Goal: Ask a question

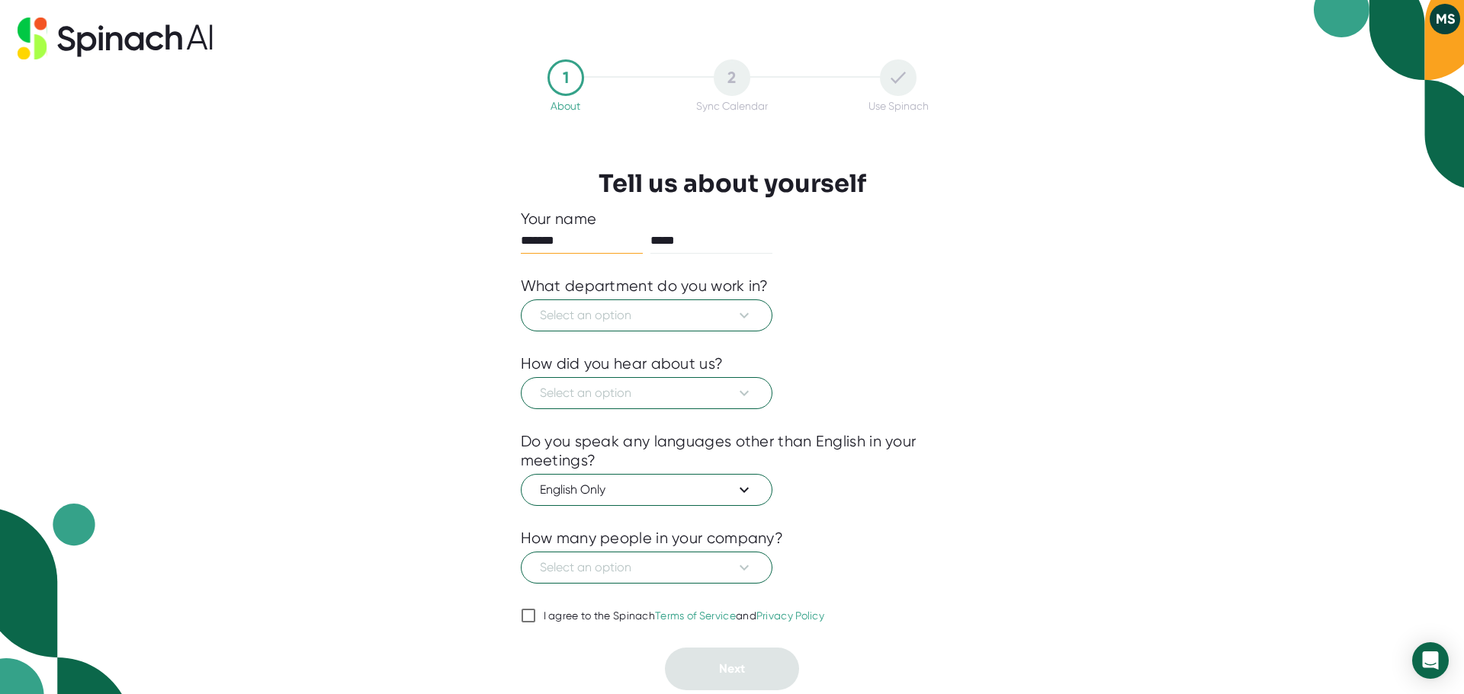
click at [531, 614] on input "I agree to the Spinach Terms of Service and Privacy Policy" at bounding box center [528, 616] width 15 height 18
checkbox input "true"
click at [722, 324] on span "Select an option" at bounding box center [646, 315] width 213 height 18
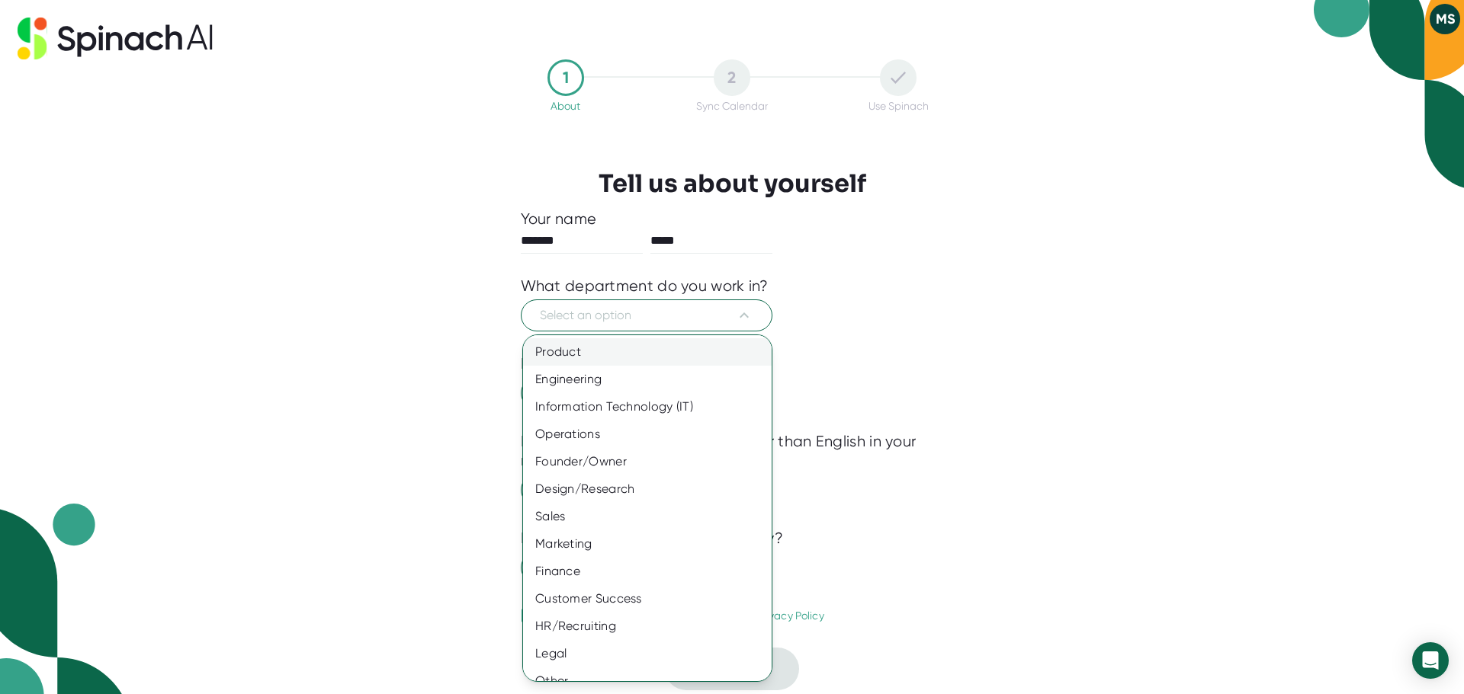
click at [711, 350] on div "Product" at bounding box center [653, 351] width 260 height 27
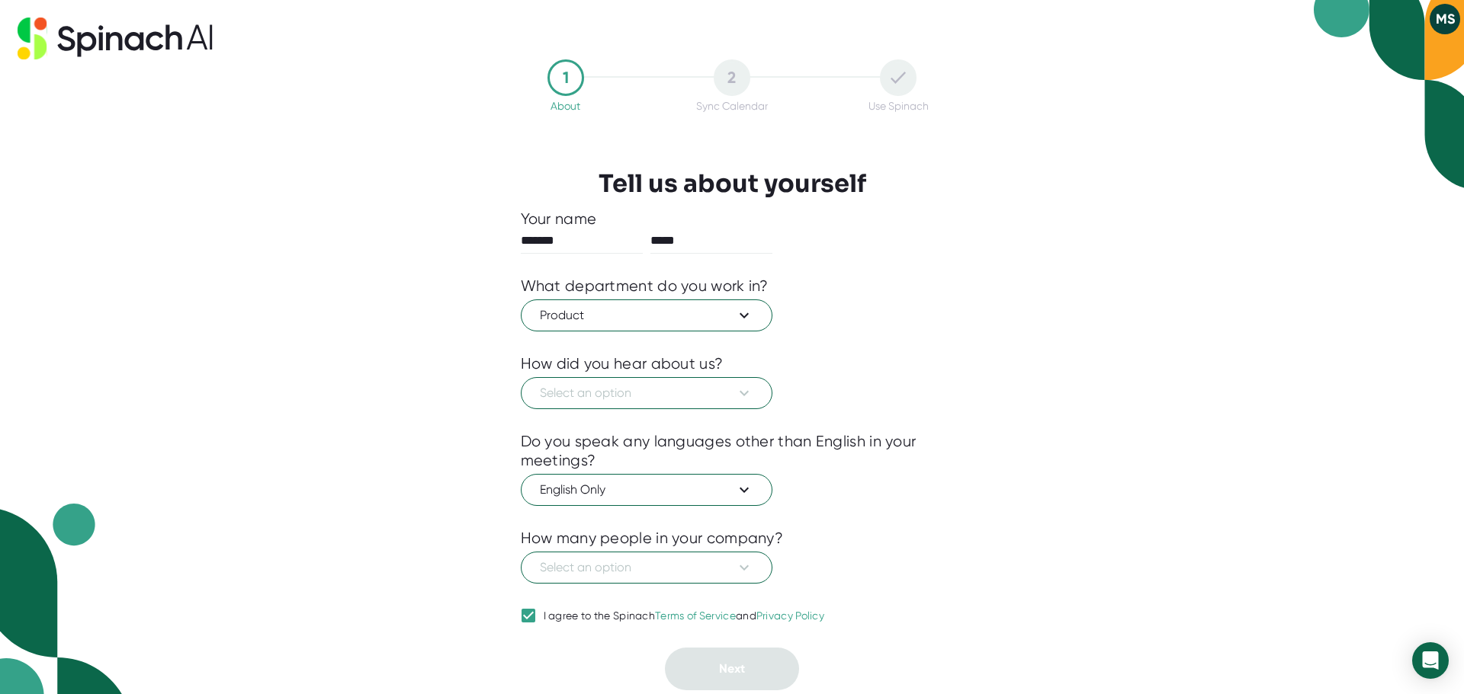
click at [697, 377] on div "Select an option" at bounding box center [732, 392] width 423 height 36
click at [697, 388] on span "Select an option" at bounding box center [646, 393] width 213 height 18
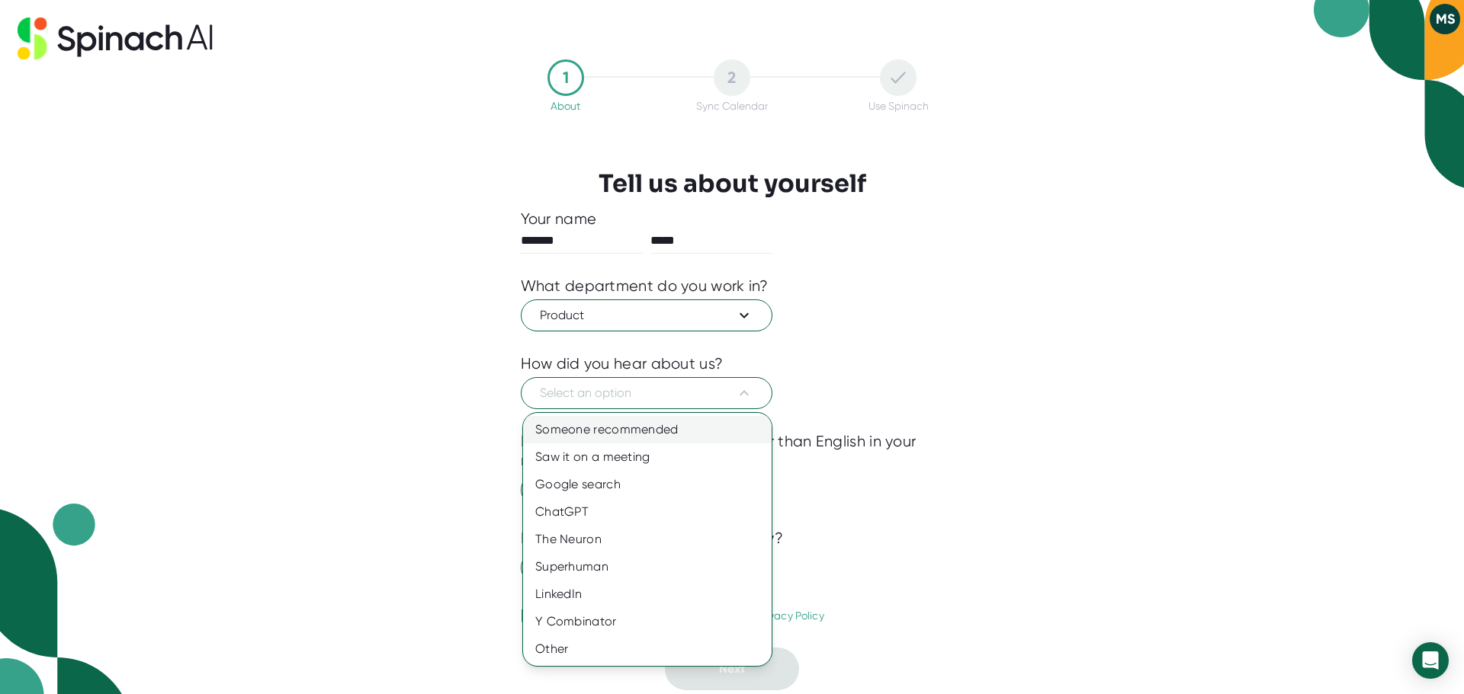
click at [689, 421] on div "Someone recommended" at bounding box center [647, 429] width 249 height 27
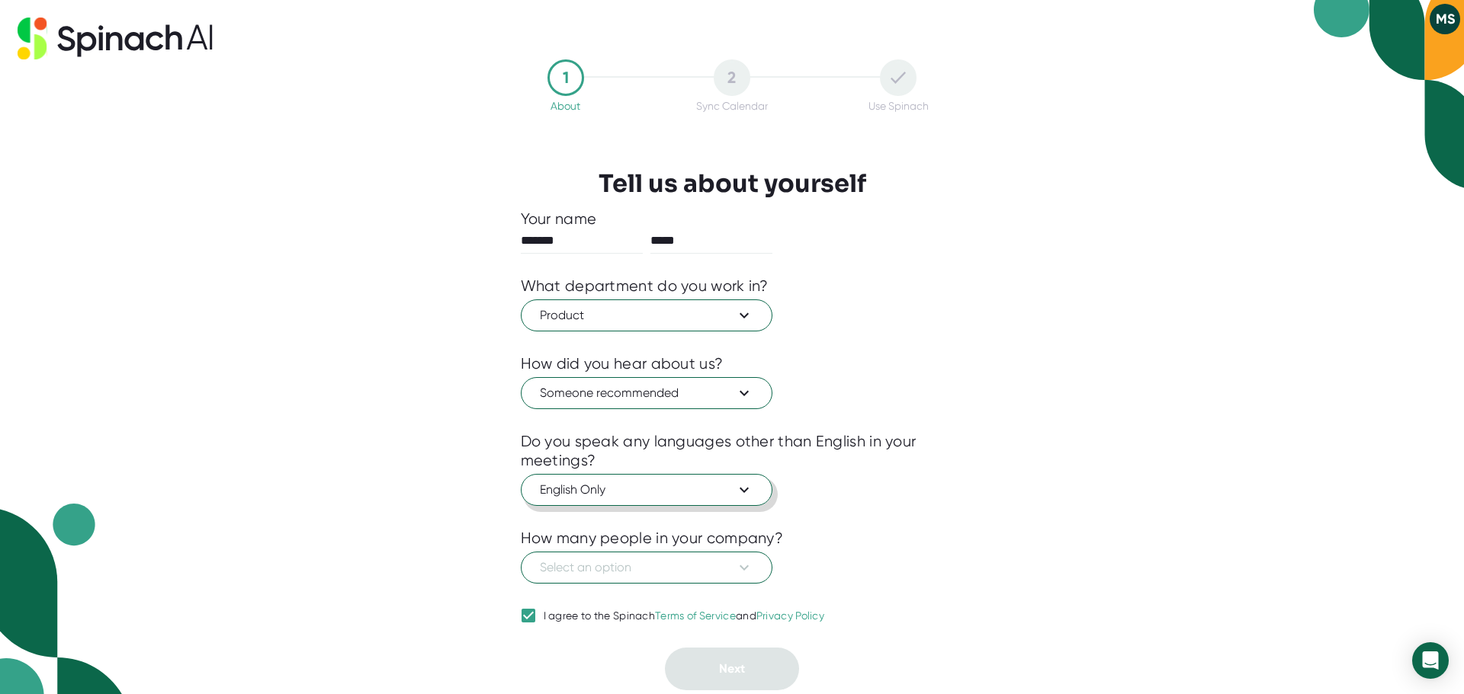
click at [671, 479] on button "English Only" at bounding box center [647, 490] width 252 height 32
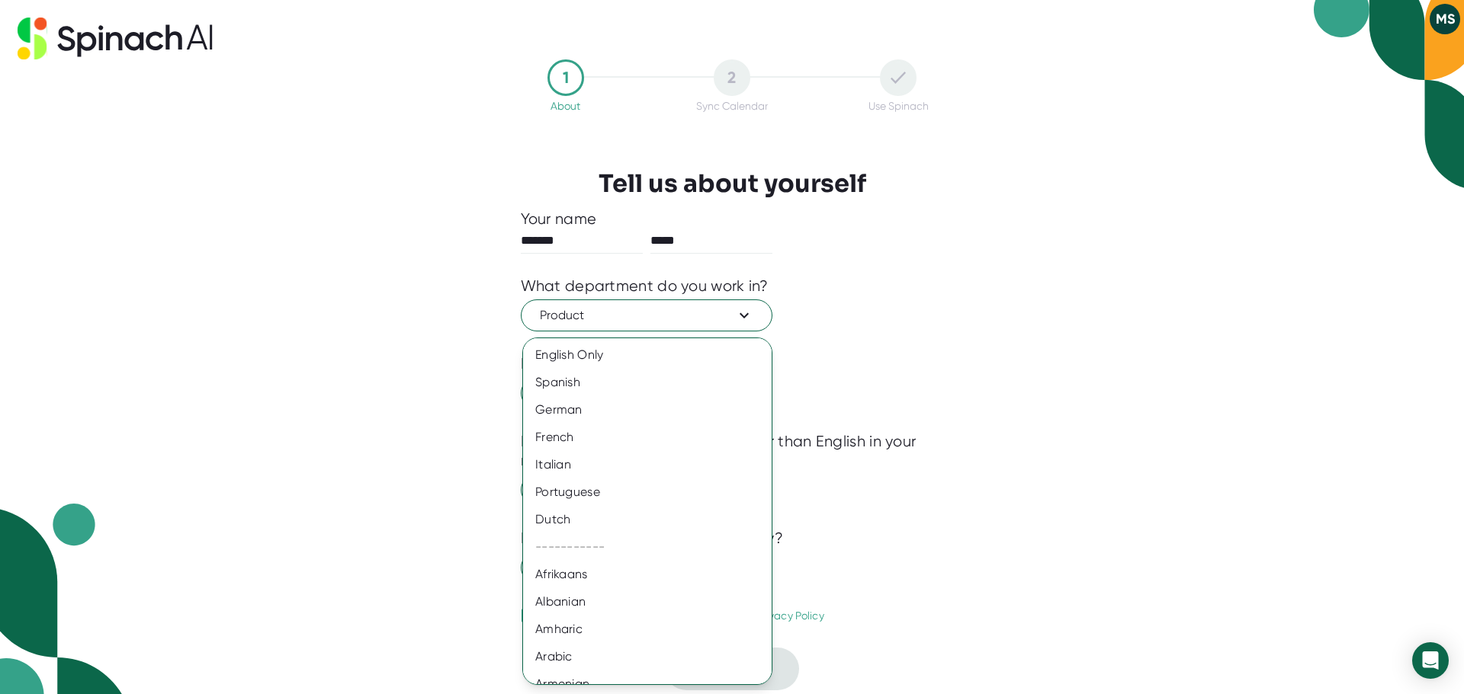
click at [476, 562] on div at bounding box center [732, 347] width 1464 height 694
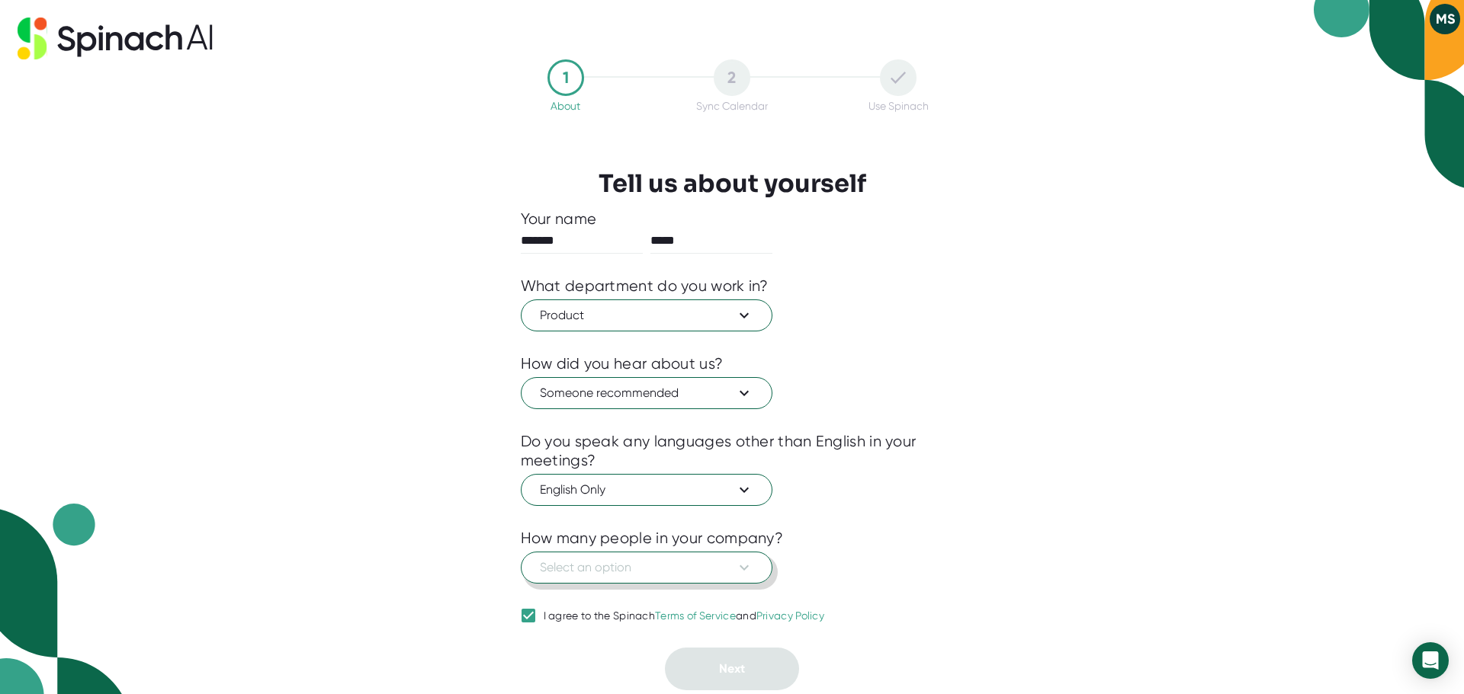
click at [576, 564] on span "Select an option" at bounding box center [646, 568] width 213 height 18
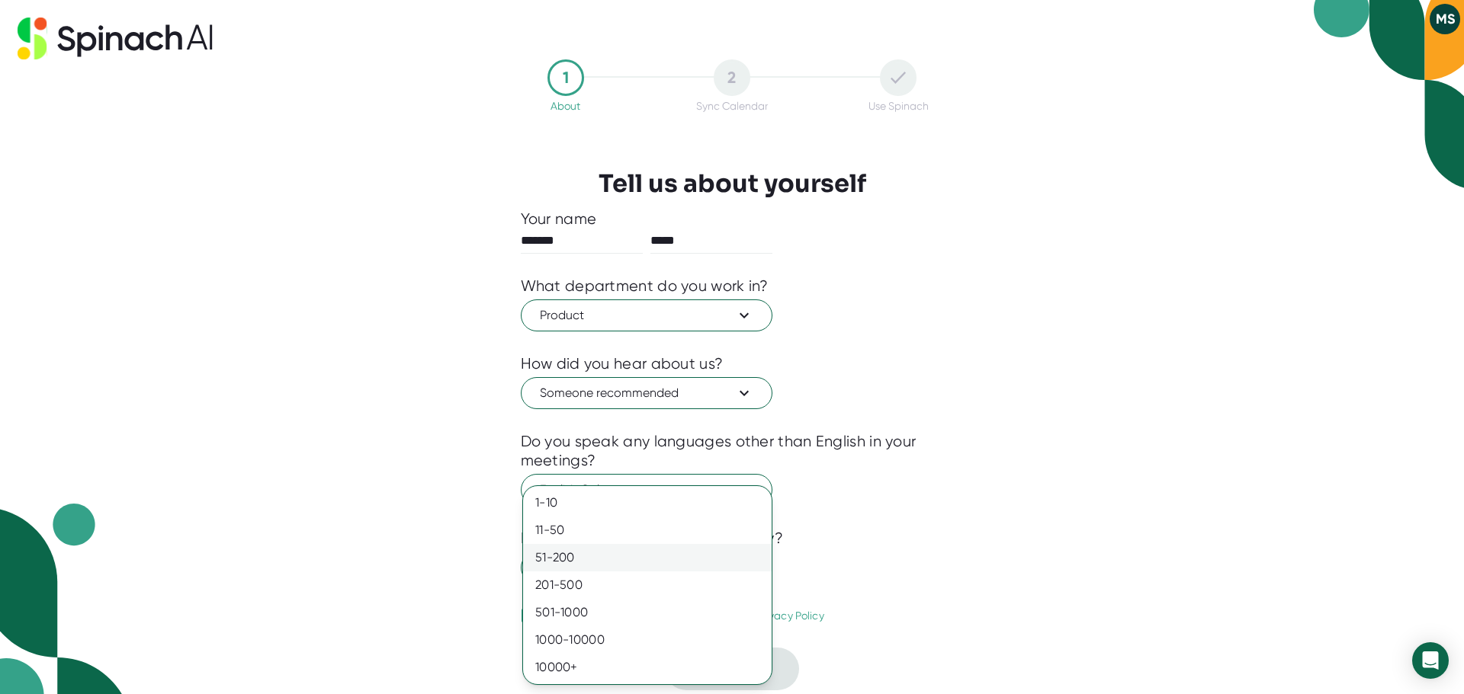
click at [573, 553] on div "51-200" at bounding box center [647, 557] width 249 height 27
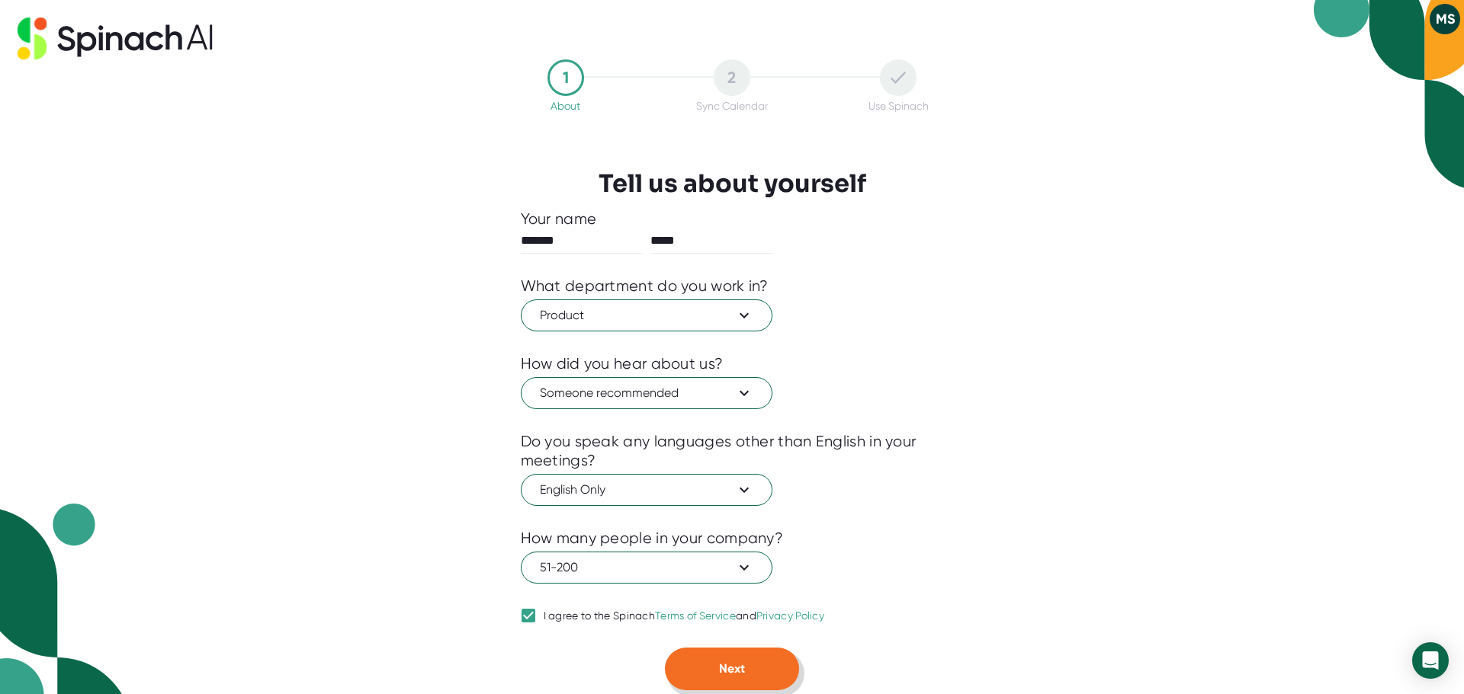
click at [723, 685] on button "Next" at bounding box center [732, 669] width 134 height 43
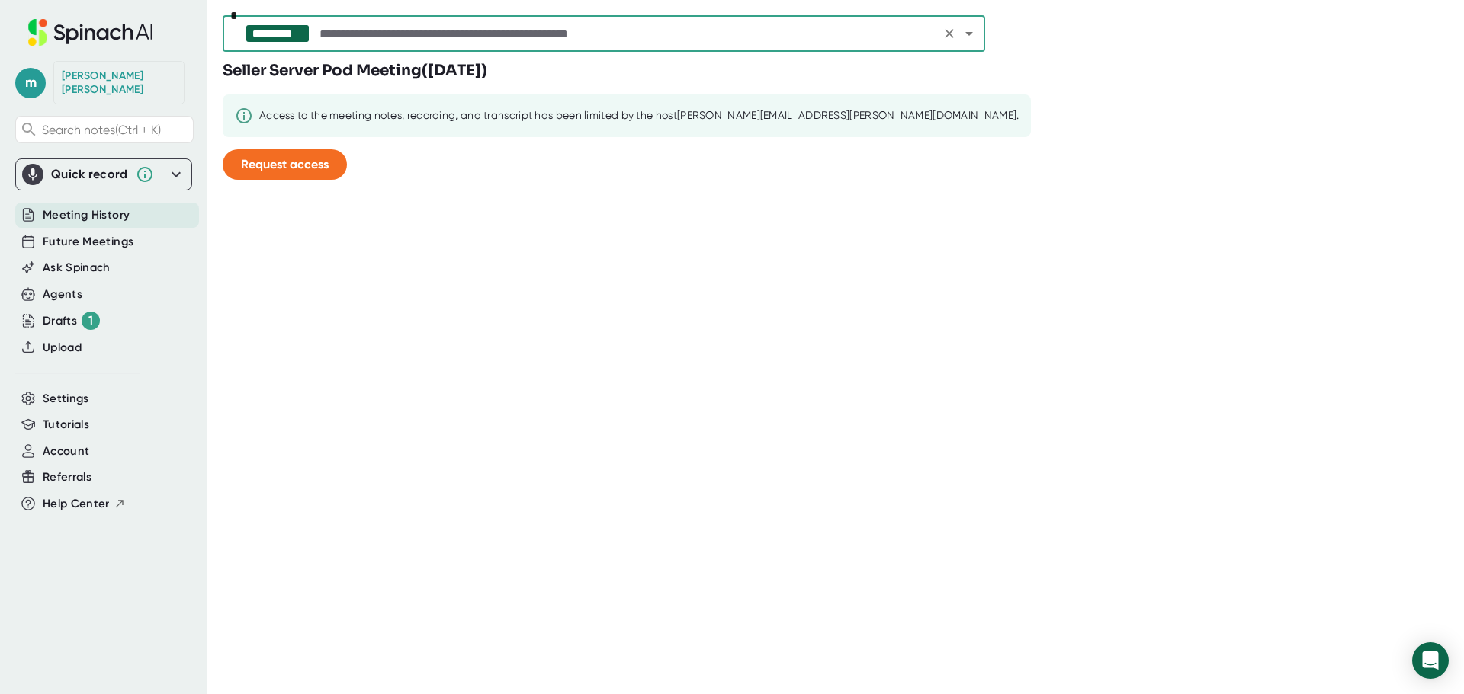
click at [275, 31] on div "**********" at bounding box center [277, 34] width 50 height 14
click at [423, 260] on div "**********" at bounding box center [843, 347] width 1241 height 694
click at [653, 122] on div "Access to the meeting notes, recording, and transcript has been limited by the …" at bounding box center [638, 116] width 759 height 14
click at [1413, 657] on div "Open Intercom Messenger" at bounding box center [1430, 661] width 40 height 40
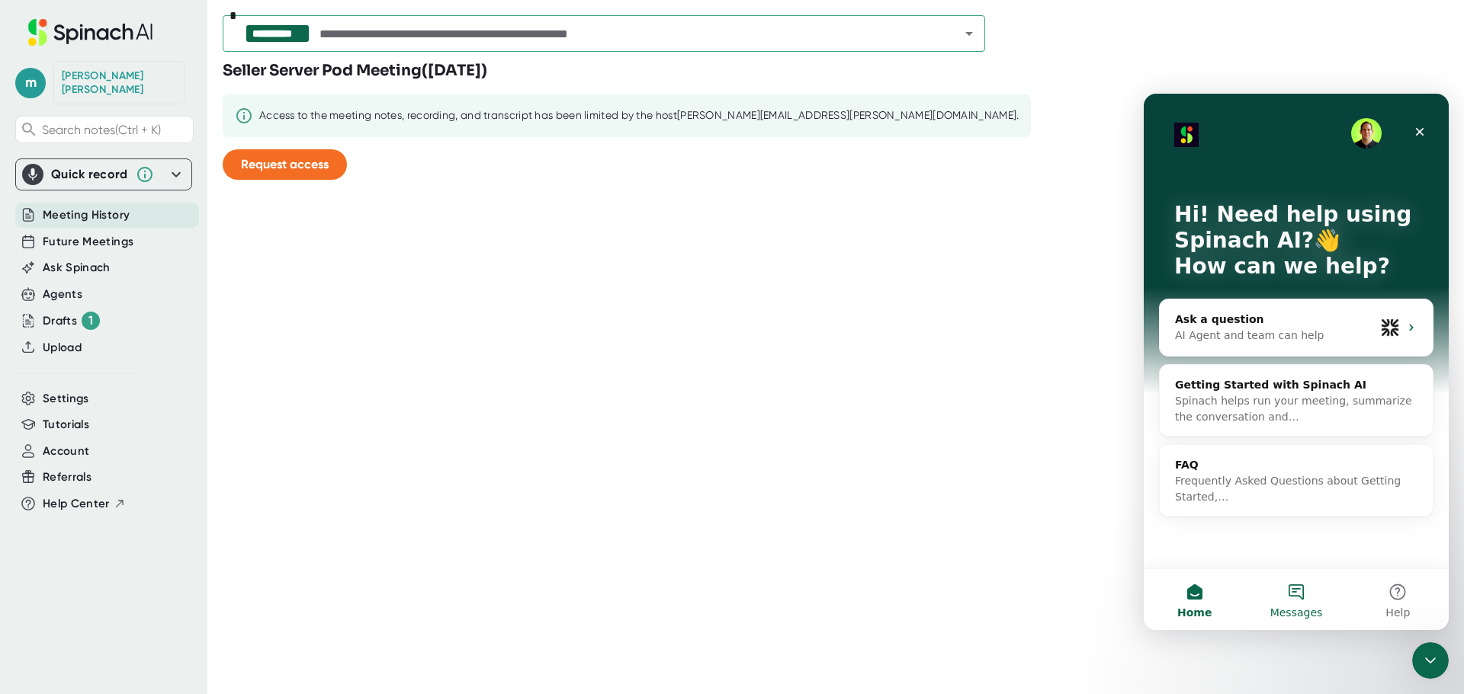
click at [1282, 596] on button "Messages" at bounding box center [1295, 599] width 101 height 61
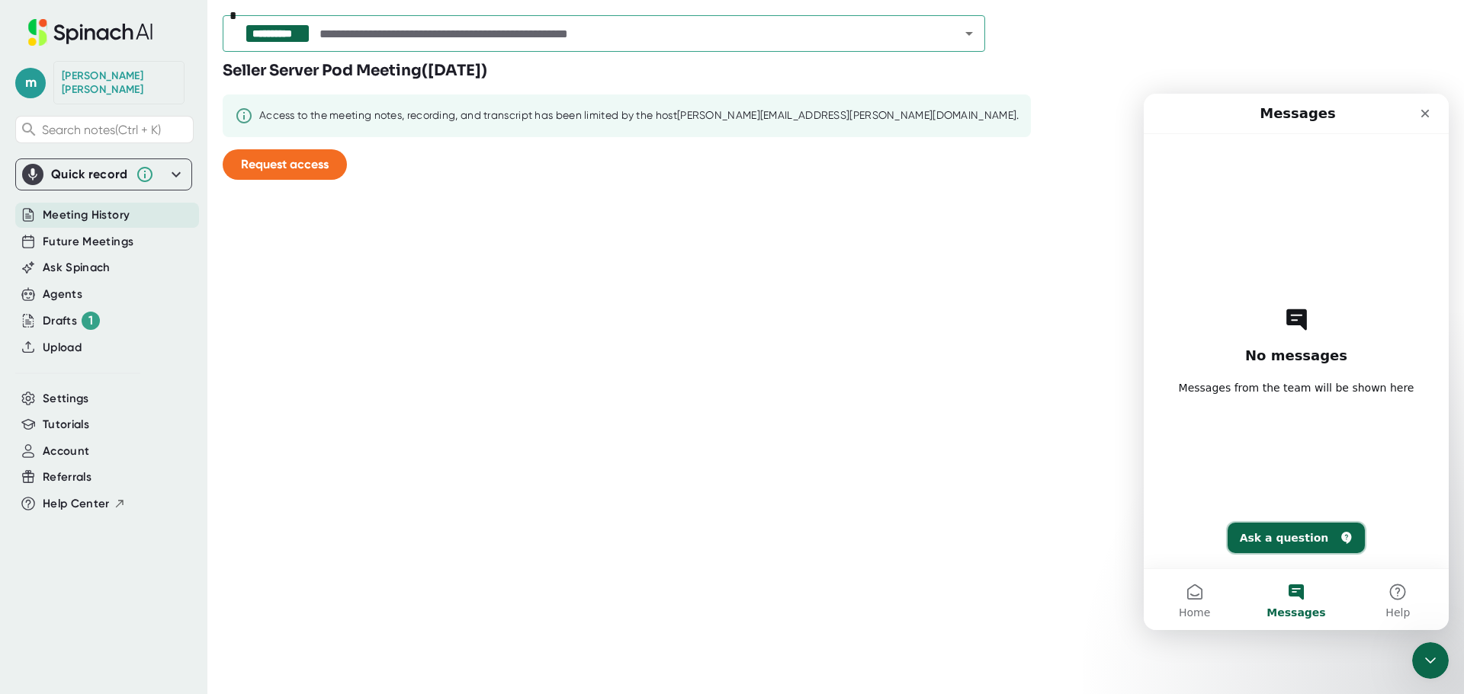
click at [1293, 545] on button "Ask a question" at bounding box center [1296, 538] width 138 height 30
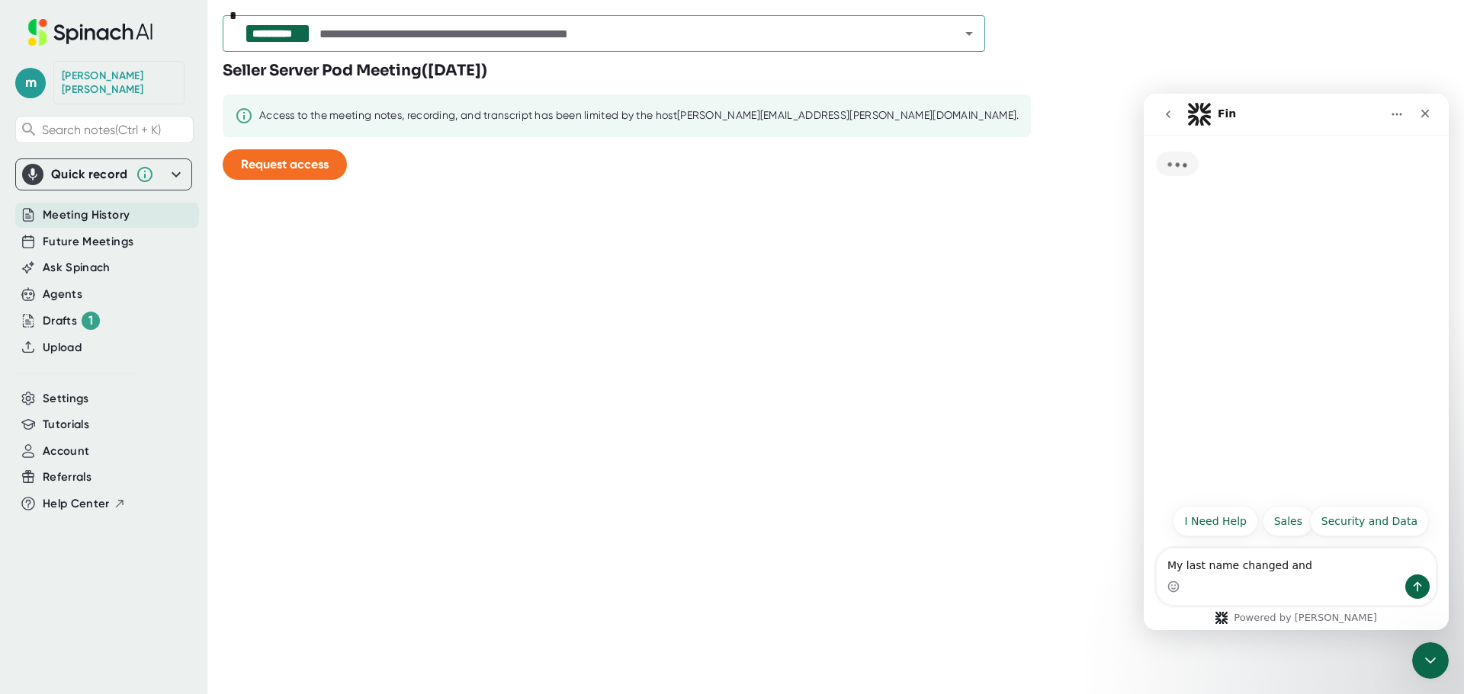
drag, startPoint x: 1316, startPoint y: 565, endPoint x: 1144, endPoint y: 563, distance: 172.3
click at [1144, 563] on div "My last name changed and My last name changed and" at bounding box center [1296, 577] width 305 height 58
type textarea "o"
type textarea "m"
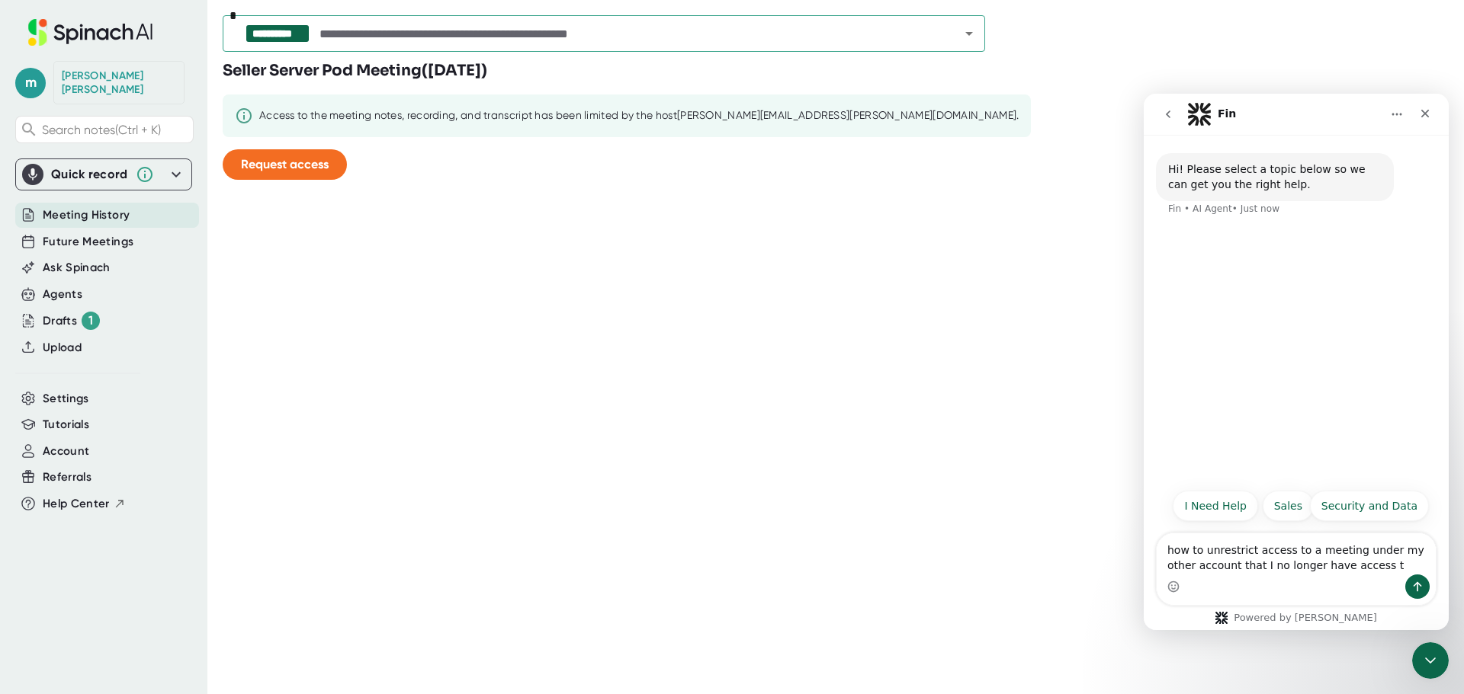
type textarea "how to unrestrict access to a meeting under my other account that I no longer h…"
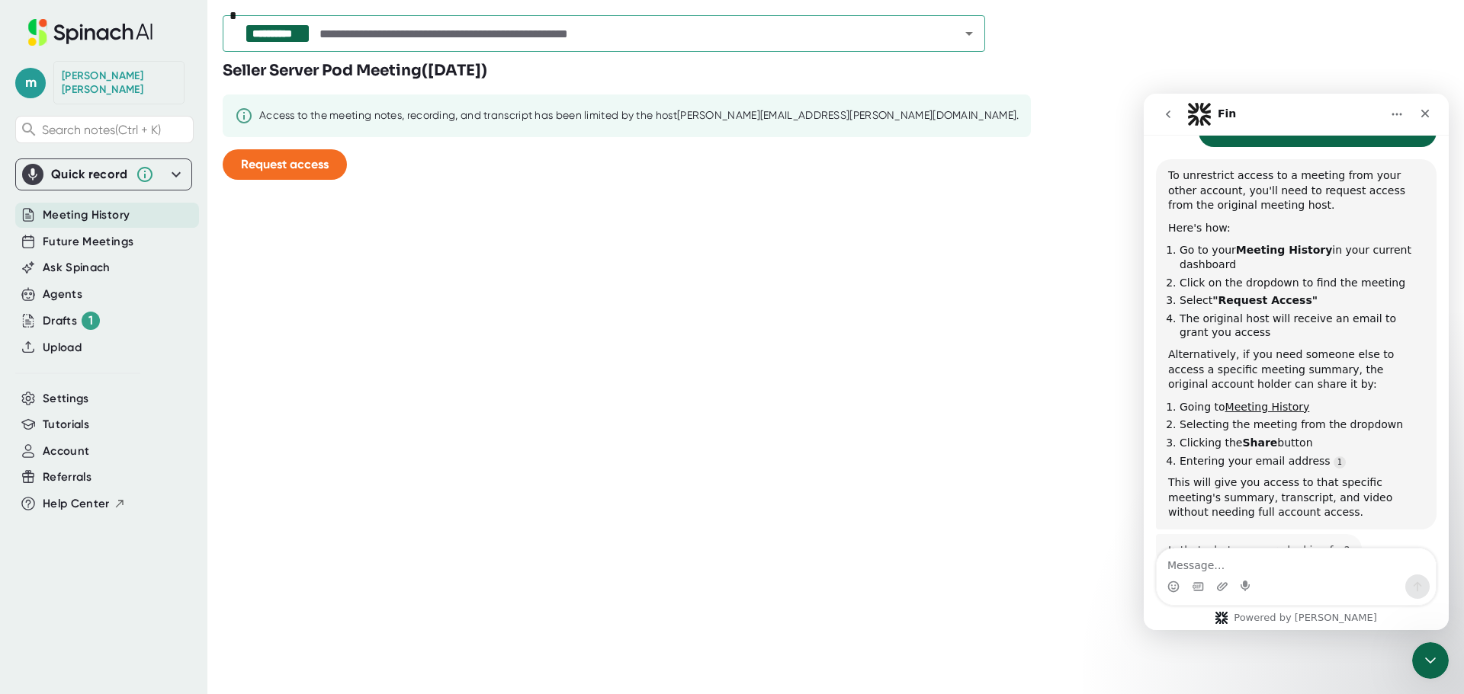
scroll to position [144, 0]
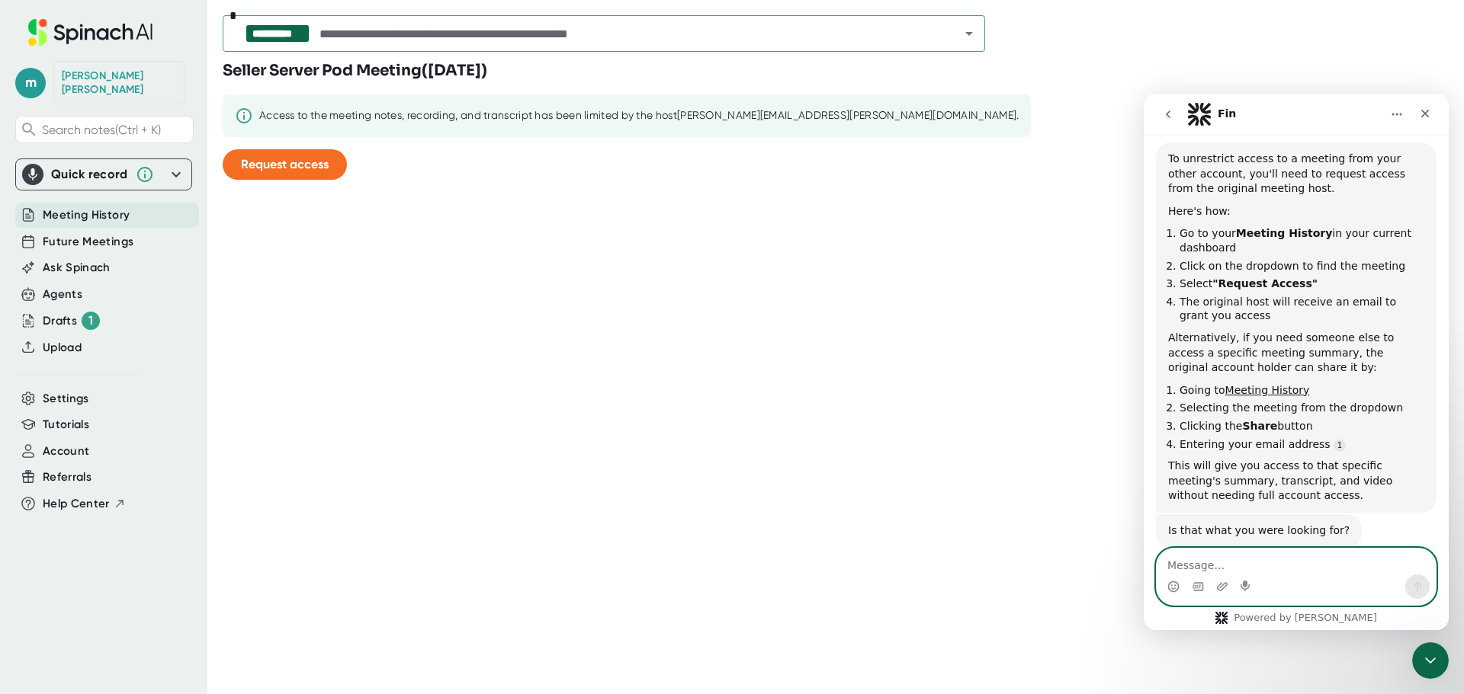
click at [1252, 557] on textarea "Message…" at bounding box center [1295, 562] width 279 height 26
type textarea "no"
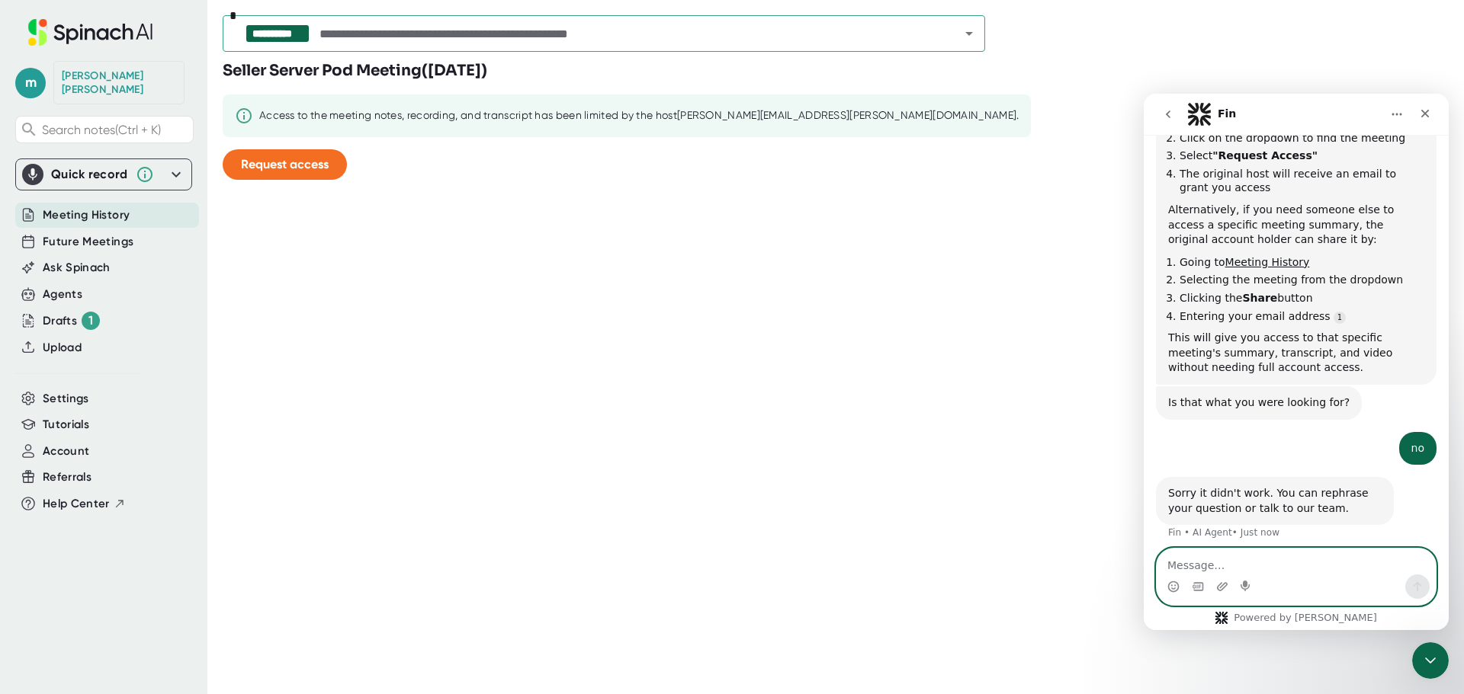
scroll to position [283, 0]
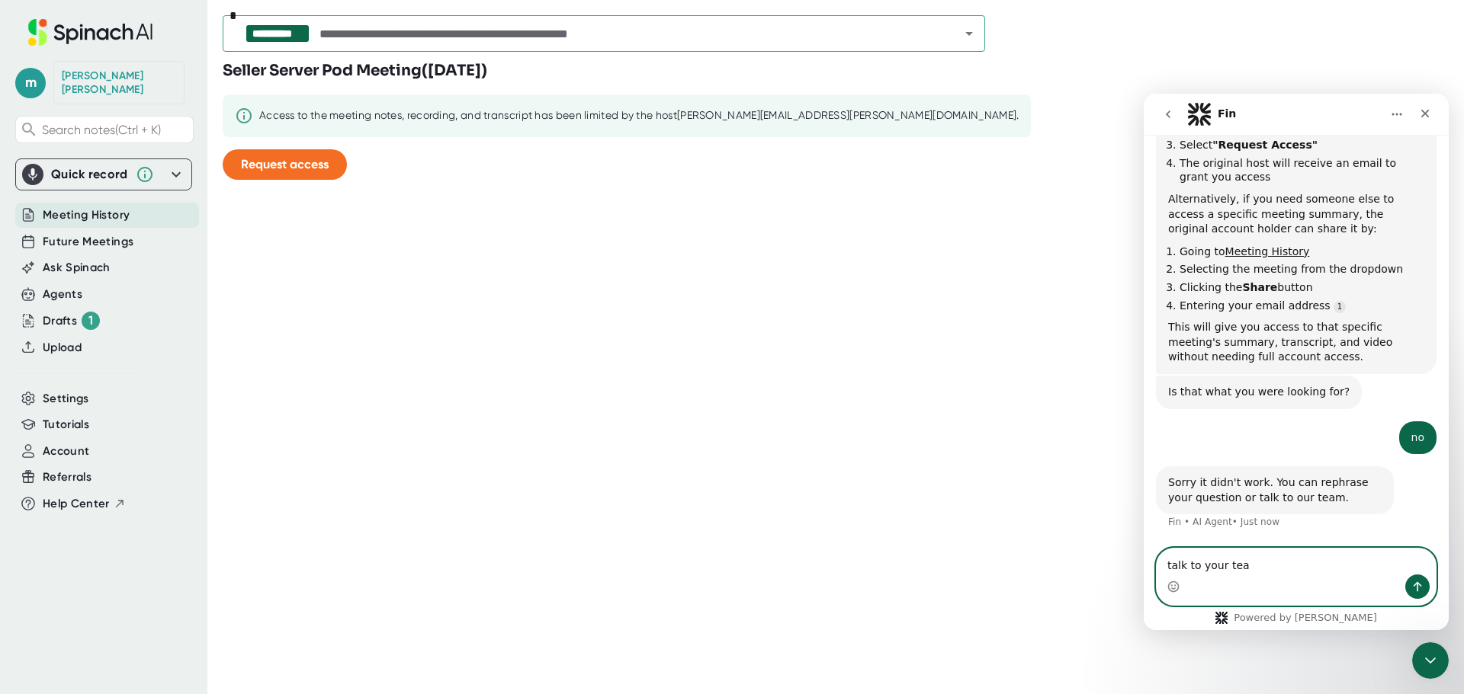
type textarea "talk to your team"
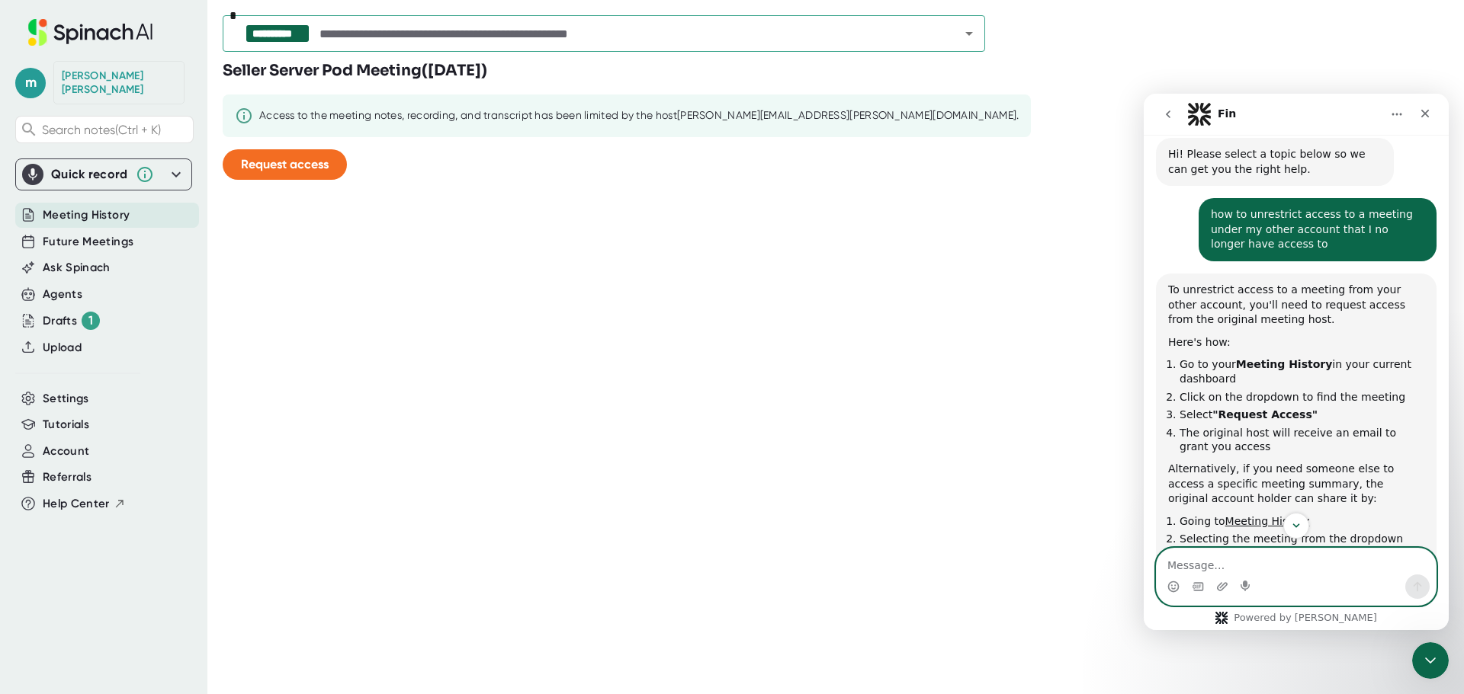
scroll to position [0, 0]
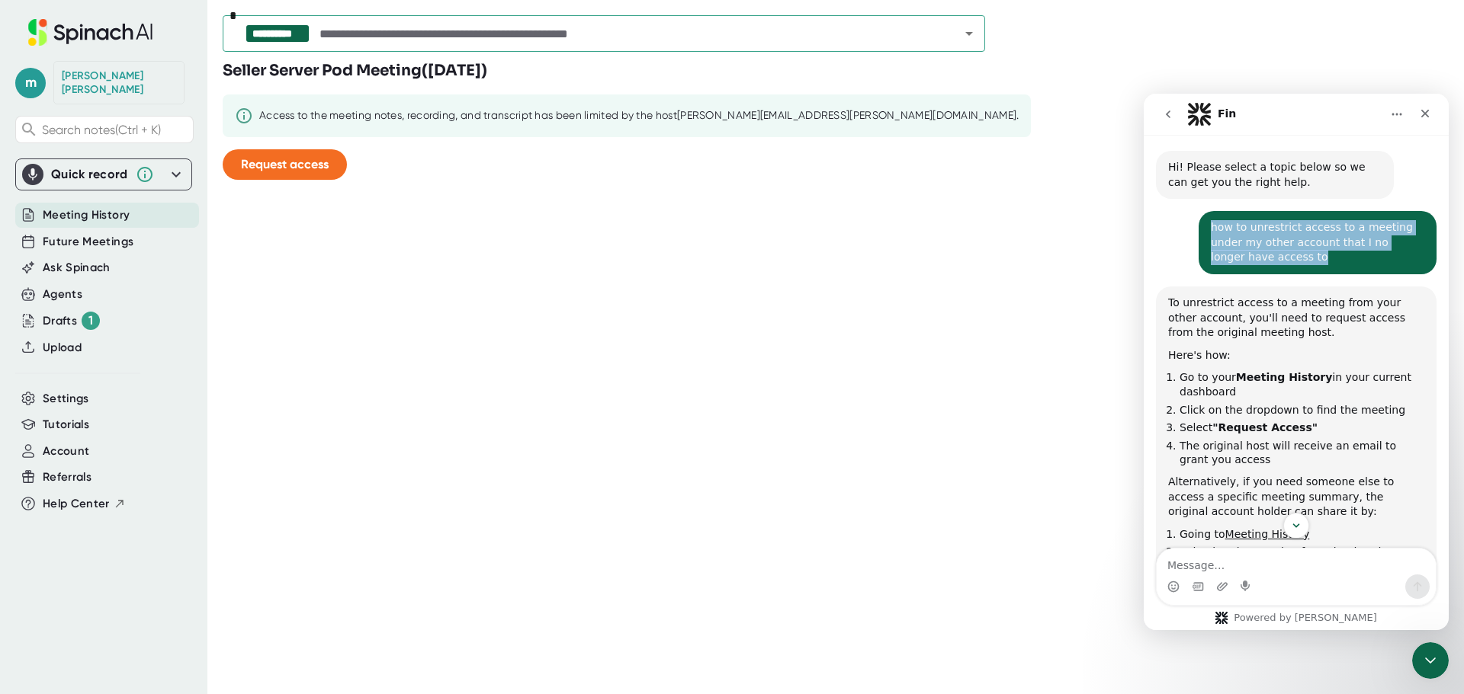
drag, startPoint x: 1200, startPoint y: 224, endPoint x: 1281, endPoint y: 267, distance: 91.4
click at [1281, 267] on div "how to unrestrict access to a meeting under my other account that I no longer h…" at bounding box center [1317, 242] width 238 height 63
copy div "how to unrestrict access to a meeting under my other account that I no longer h…"
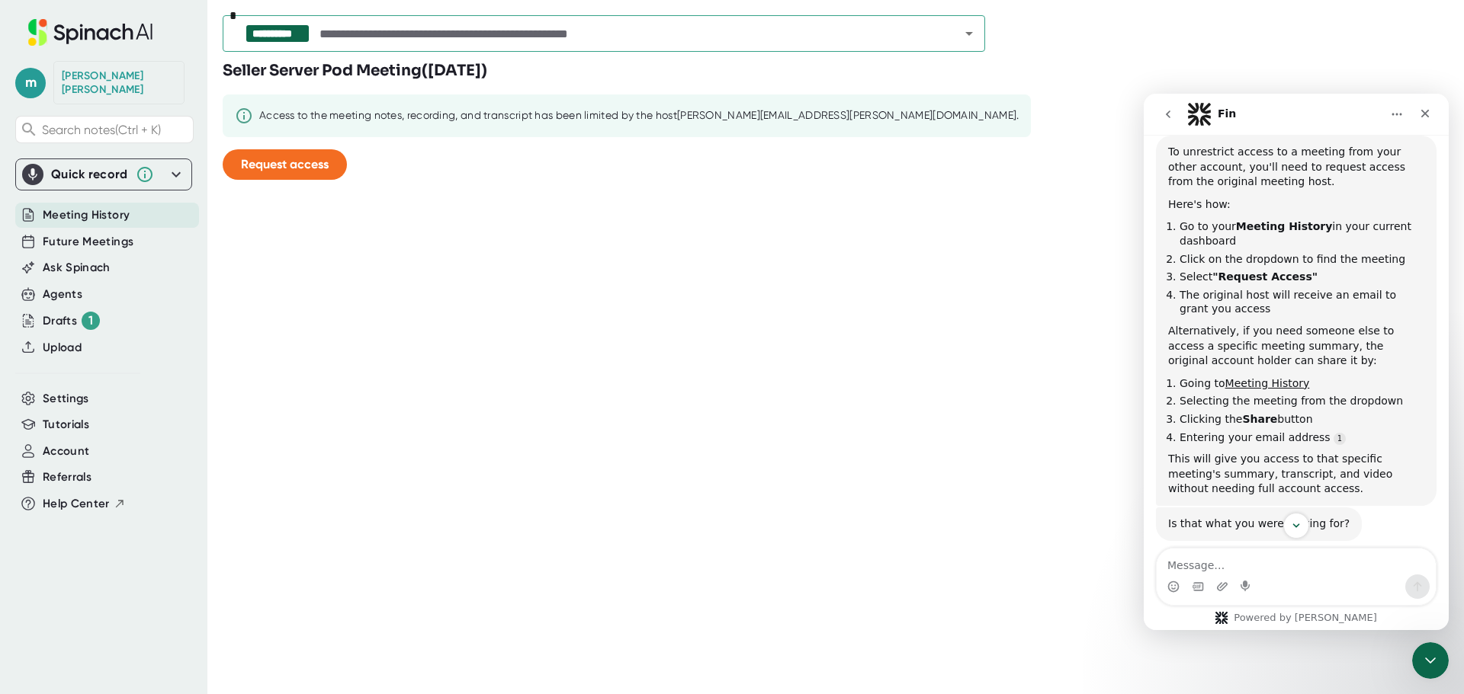
scroll to position [419, 0]
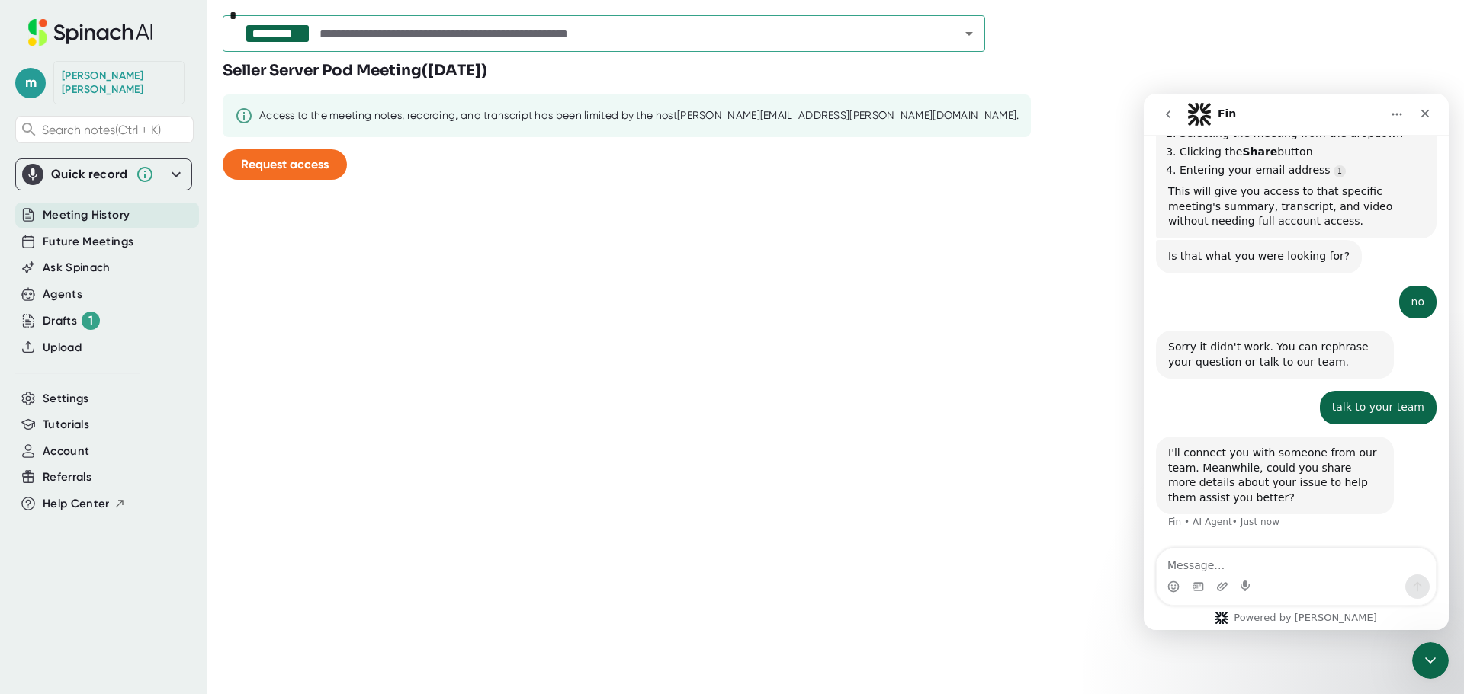
click at [1291, 578] on div "Intercom messenger" at bounding box center [1295, 587] width 279 height 24
click at [1291, 568] on textarea "Message…" at bounding box center [1295, 562] width 279 height 26
paste textarea "how to unrestrict access to a meeting under my other account that I no longer h…"
type textarea "how to unrestrict access to a meeting under my other account that I no longer h…"
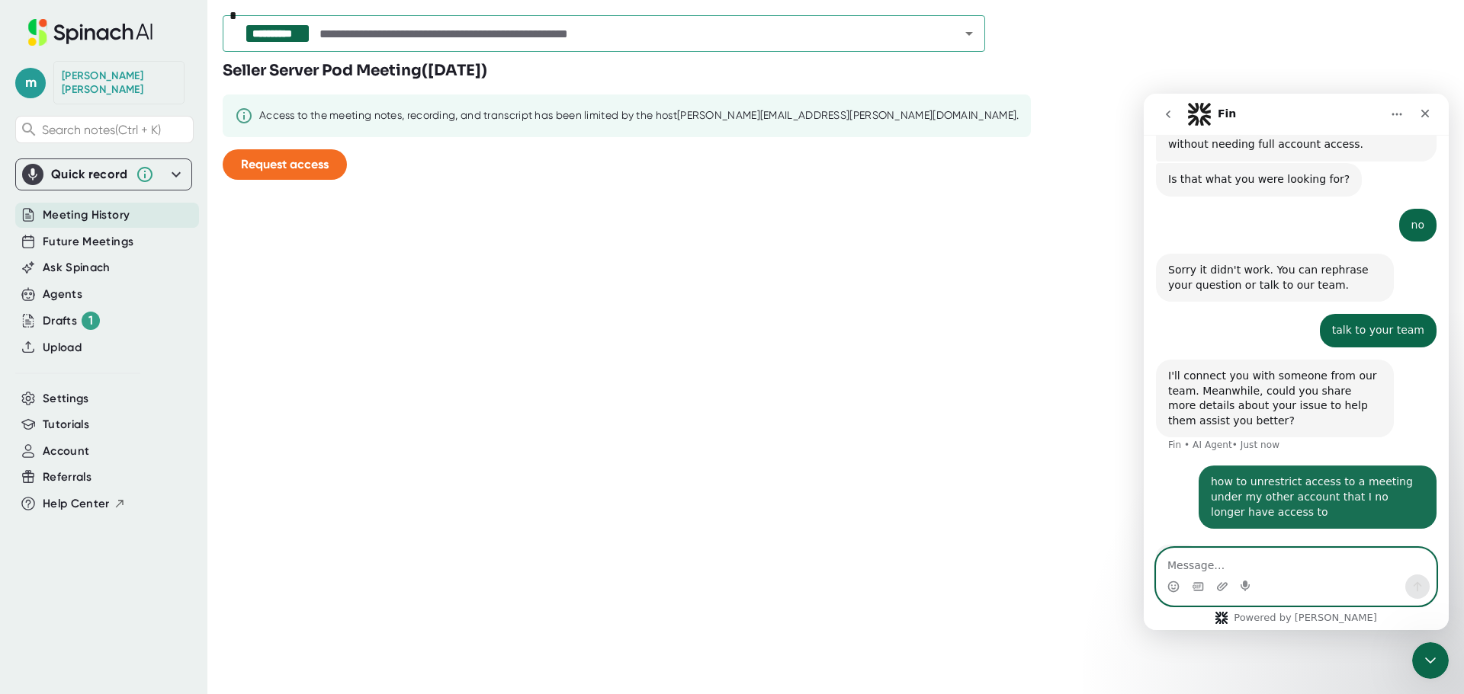
scroll to position [544, 0]
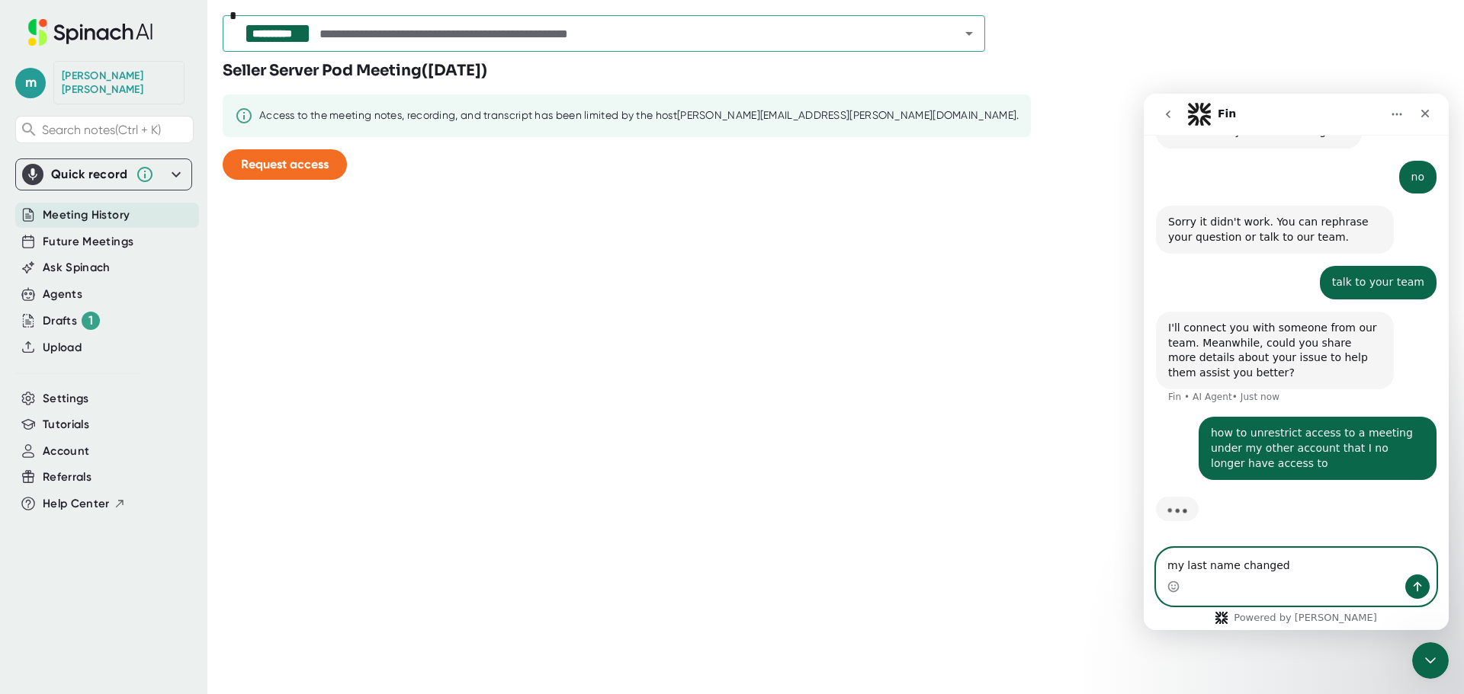
type textarea "my last name changed"
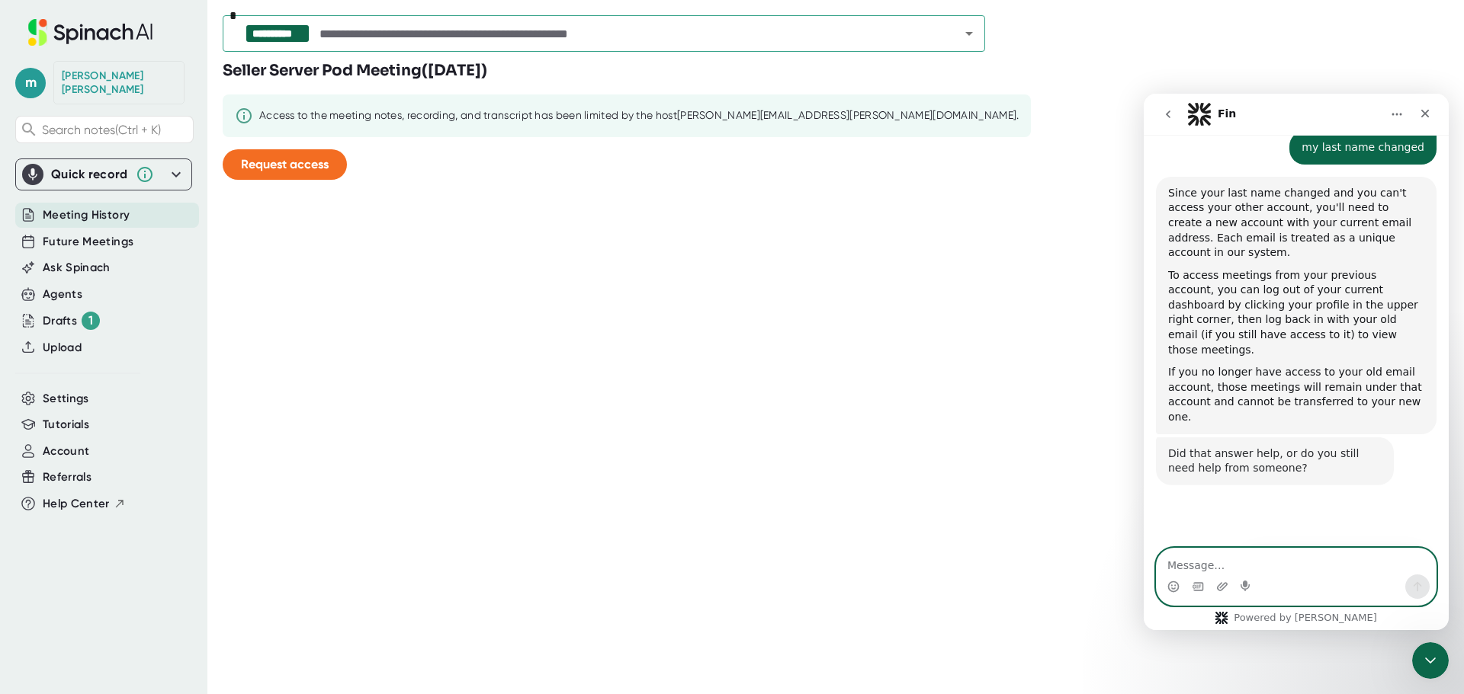
scroll to position [916, 0]
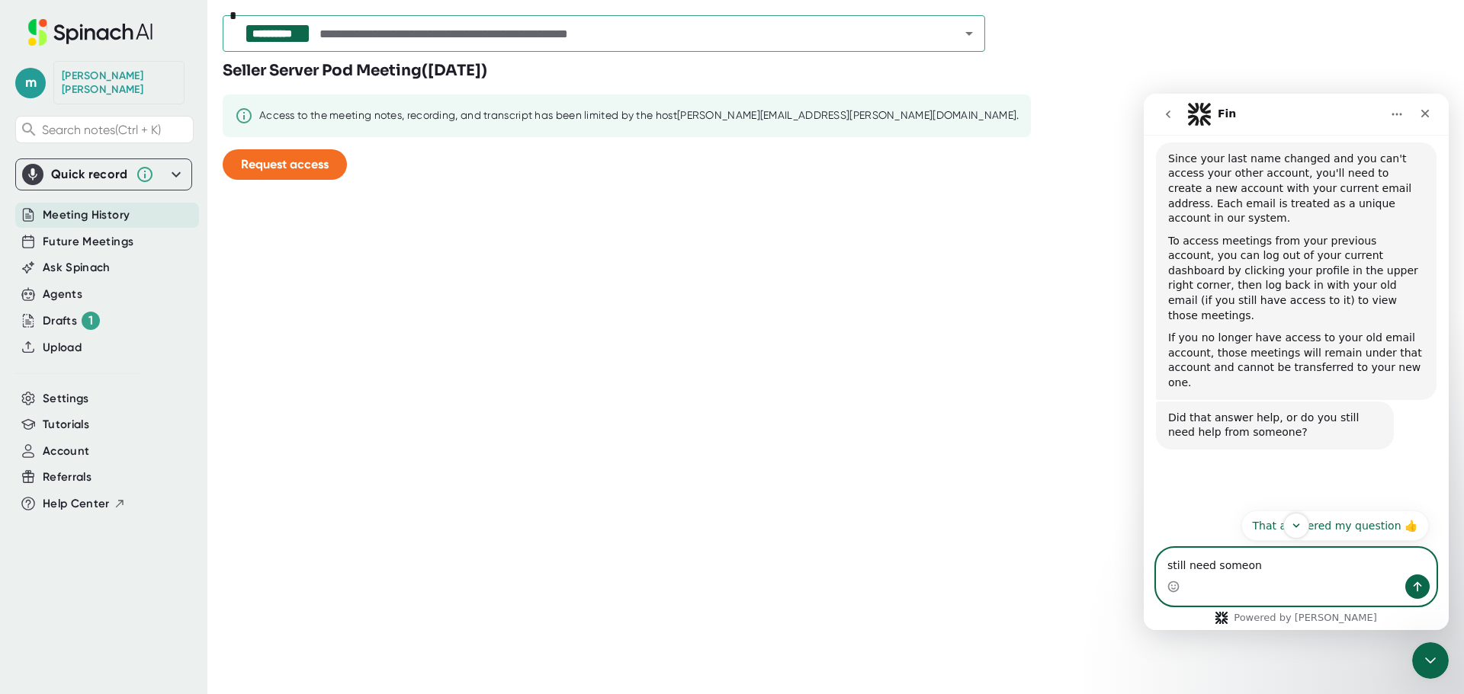
type textarea "still need someone"
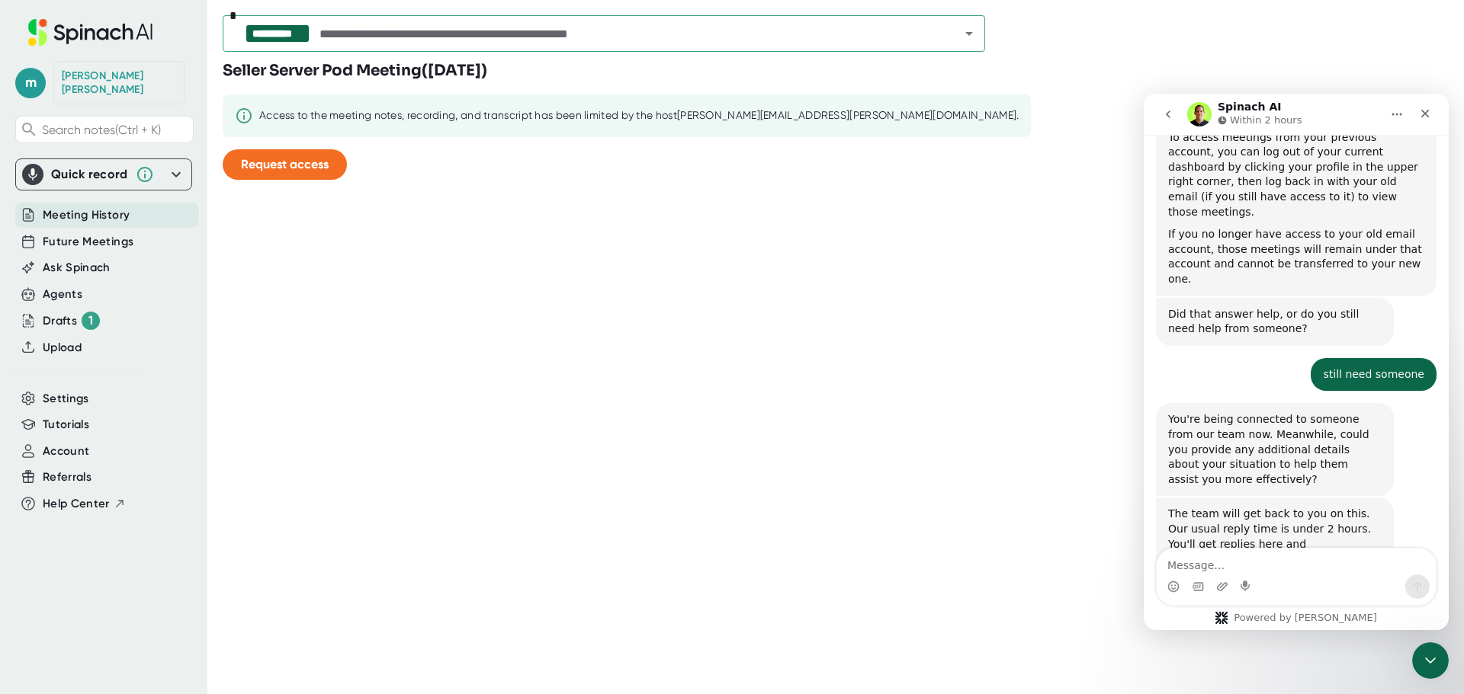
scroll to position [1018, 0]
click at [1346, 566] on textarea "Message…" at bounding box center [1295, 562] width 279 height 26
type textarea "M"
drag, startPoint x: 222, startPoint y: 74, endPoint x: 653, endPoint y: 73, distance: 430.7
click at [653, 73] on div "**********" at bounding box center [732, 347] width 1464 height 694
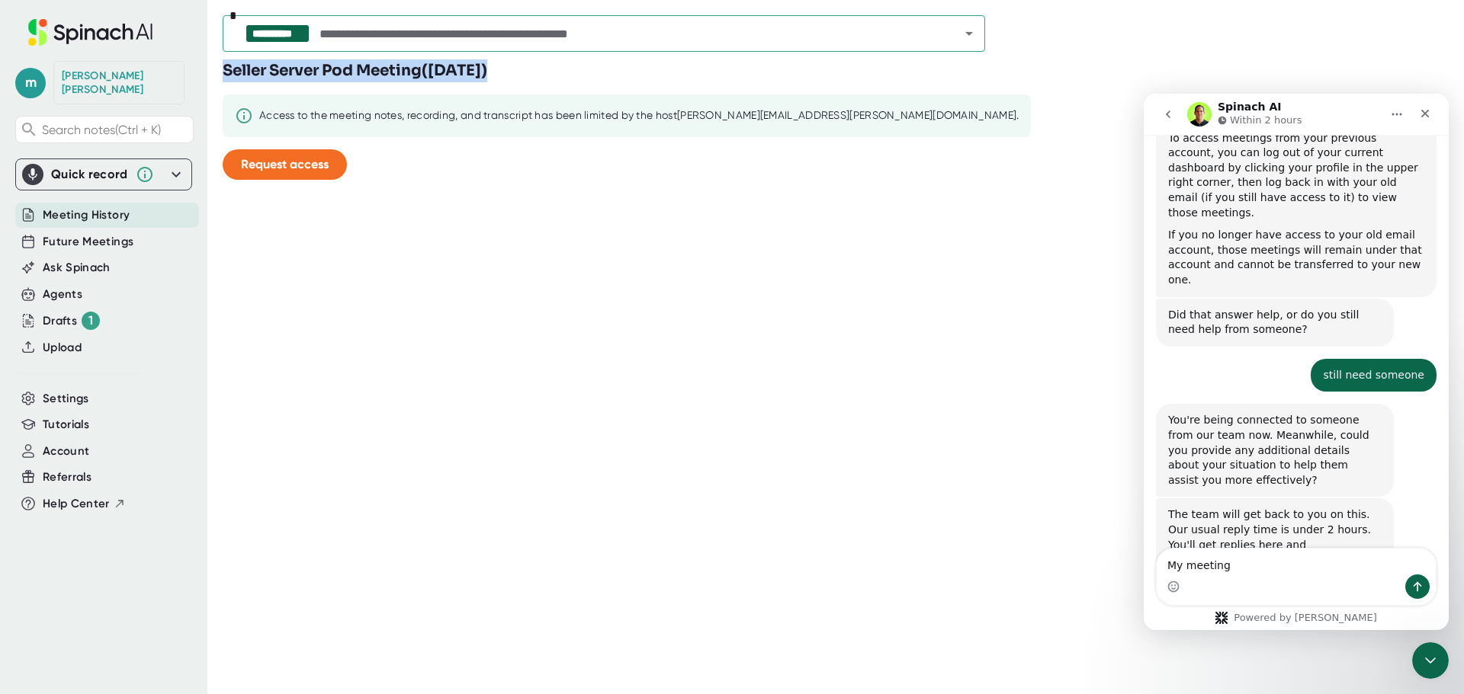
copy h3 "Seller Server Pod Meeting ( [DATE] )"
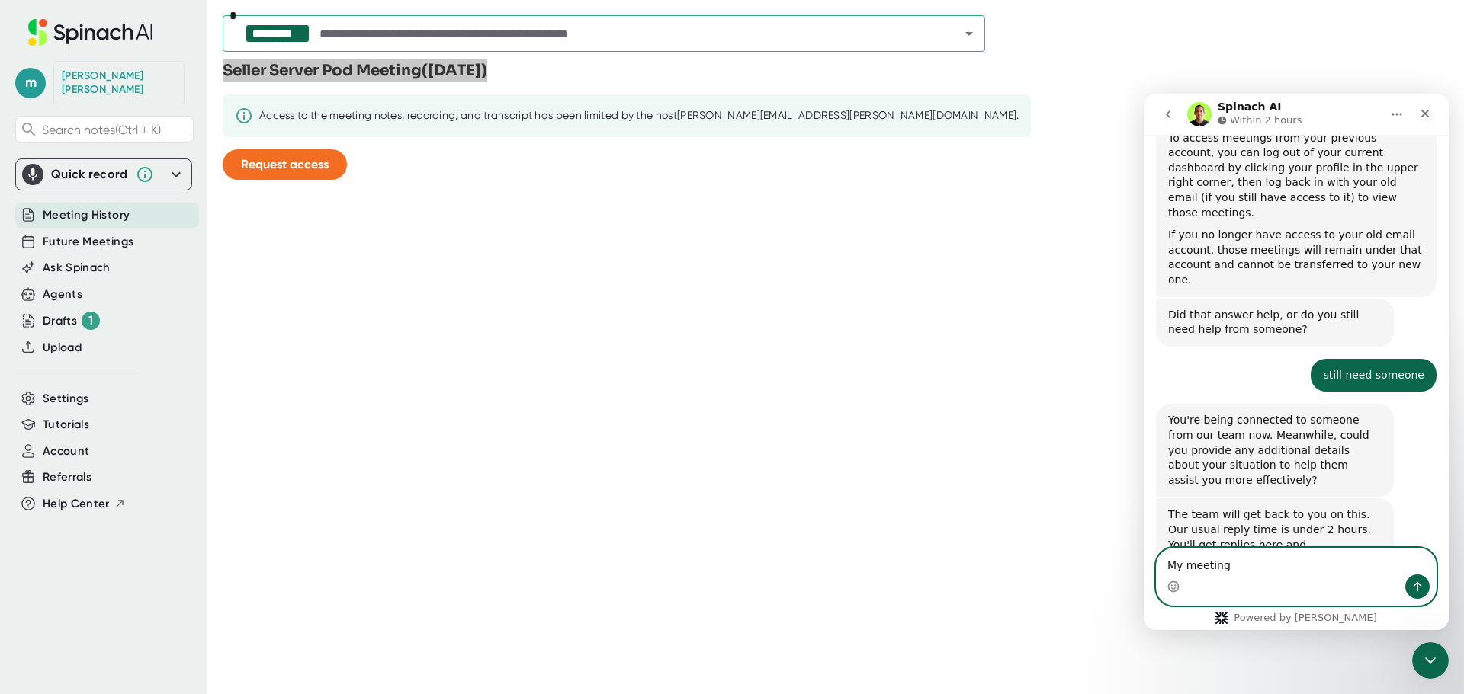
click at [1256, 570] on textarea "My meeting" at bounding box center [1295, 562] width 279 height 26
paste textarea "Seller Server Pod Meeting ([DATE])"
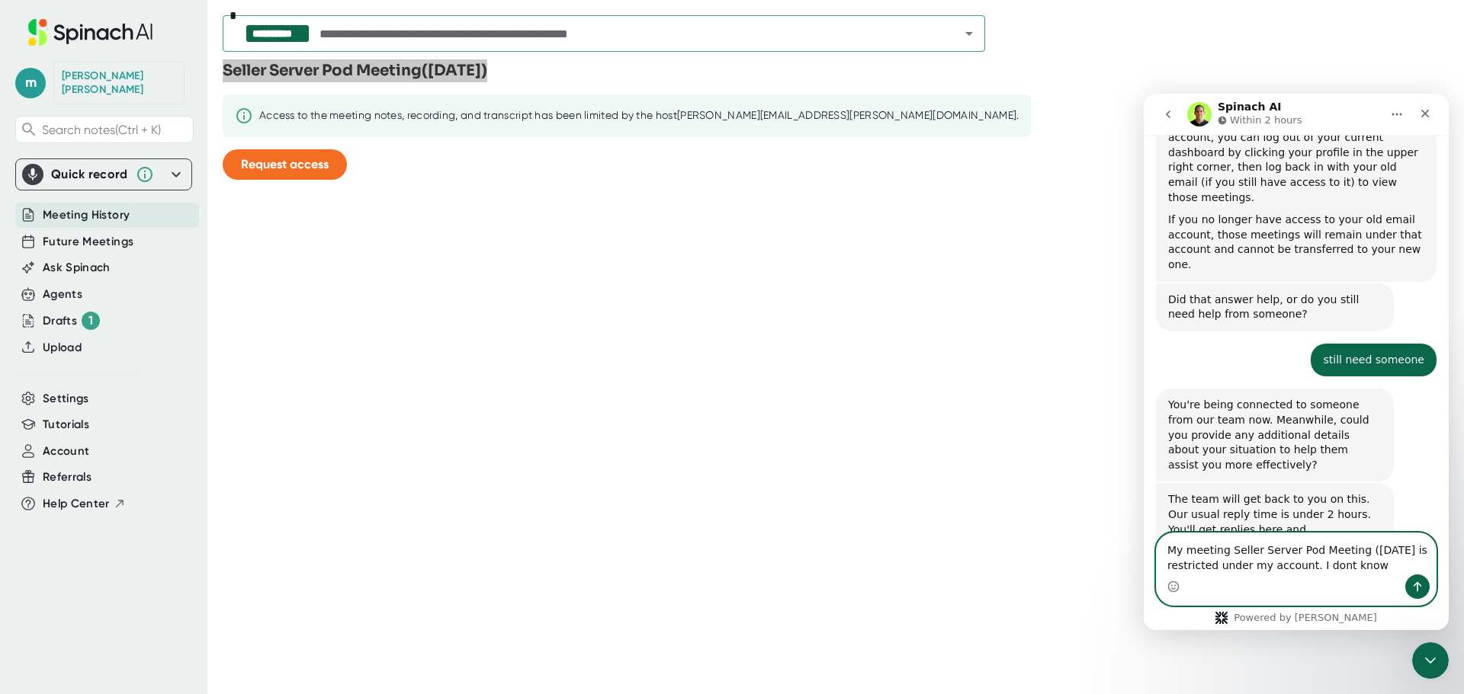
scroll to position [1049, 0]
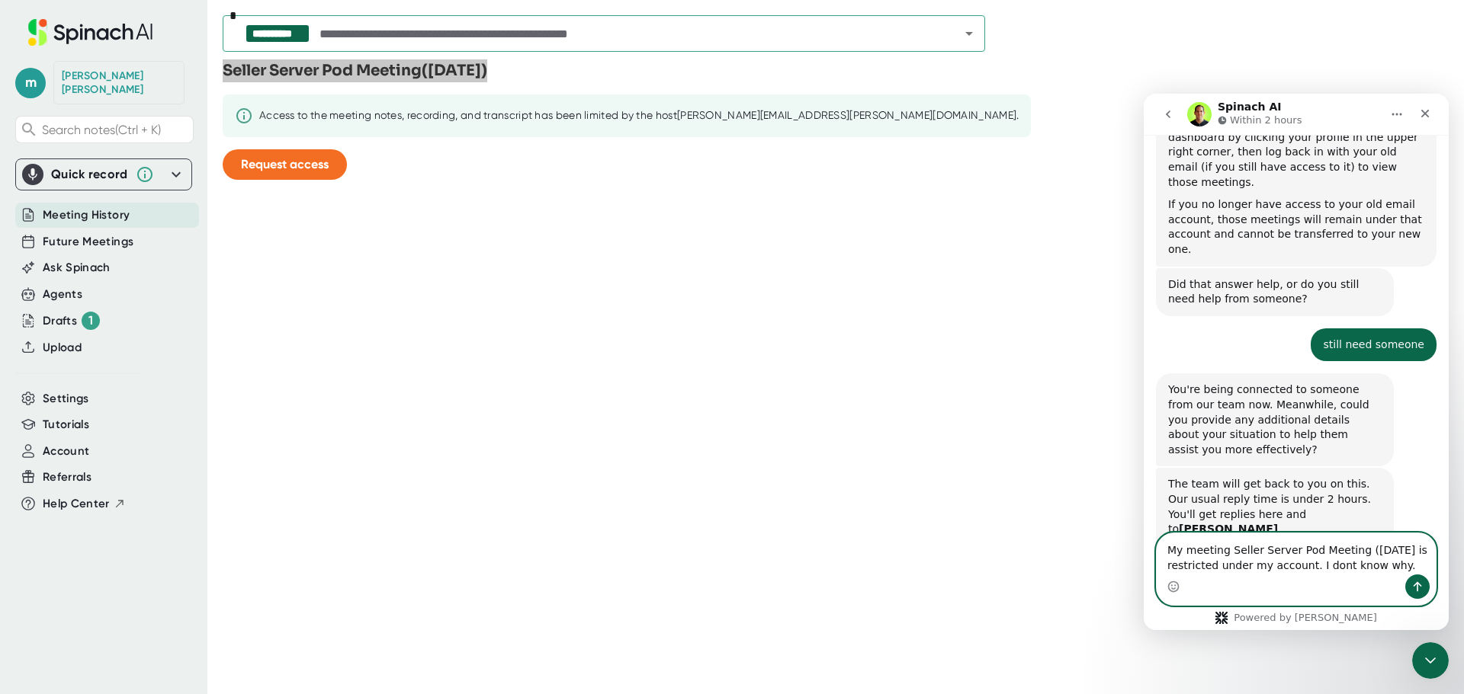
type textarea "My meeting Seller Server Pod Meeting ([DATE] is restricted under my account. I …"
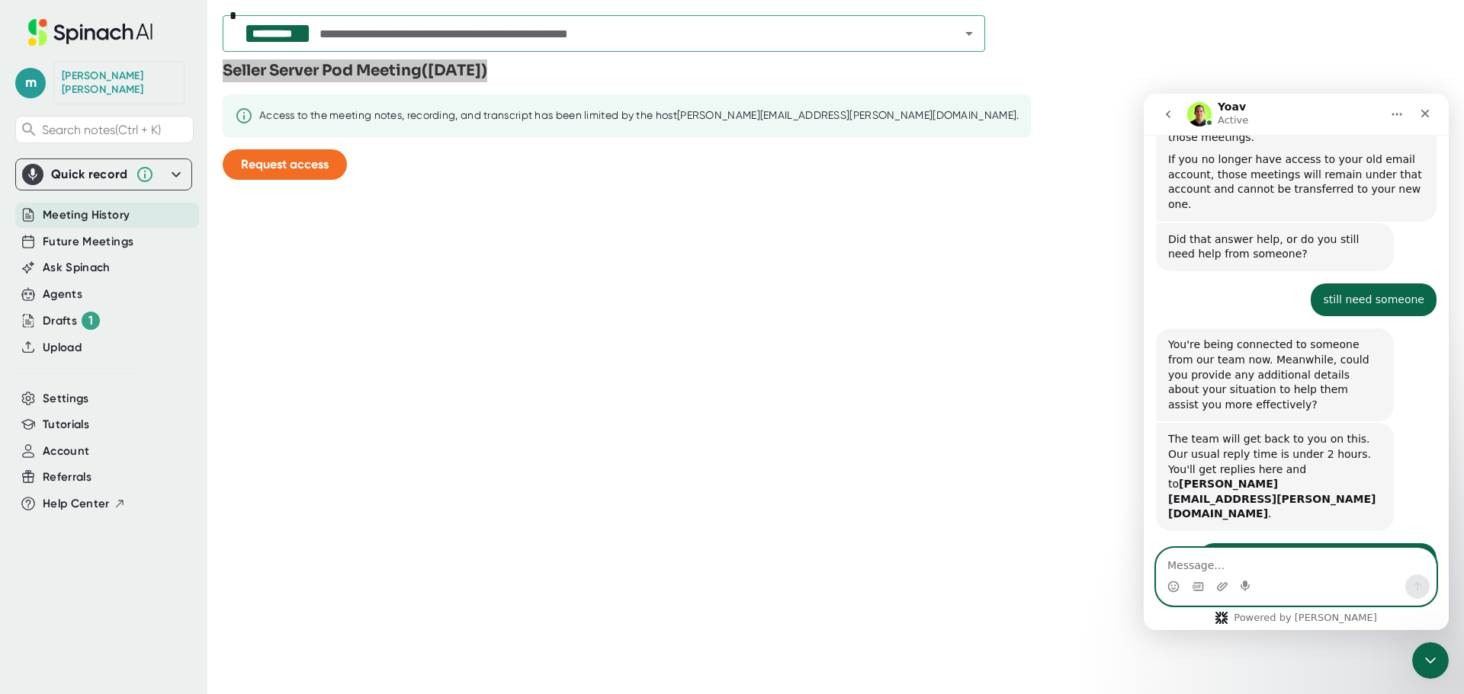
scroll to position [1175, 0]
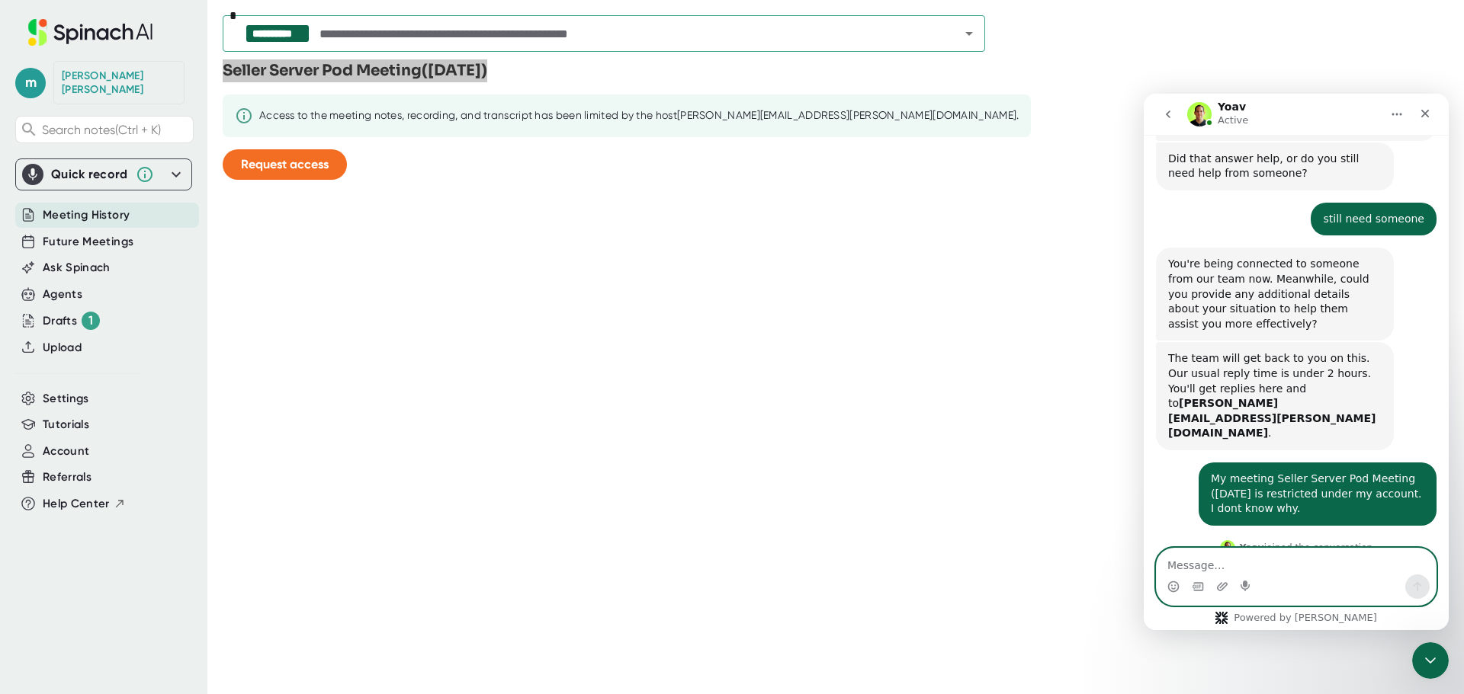
click at [1311, 565] on textarea "Message…" at bounding box center [1295, 562] width 279 height 26
type textarea "yes"
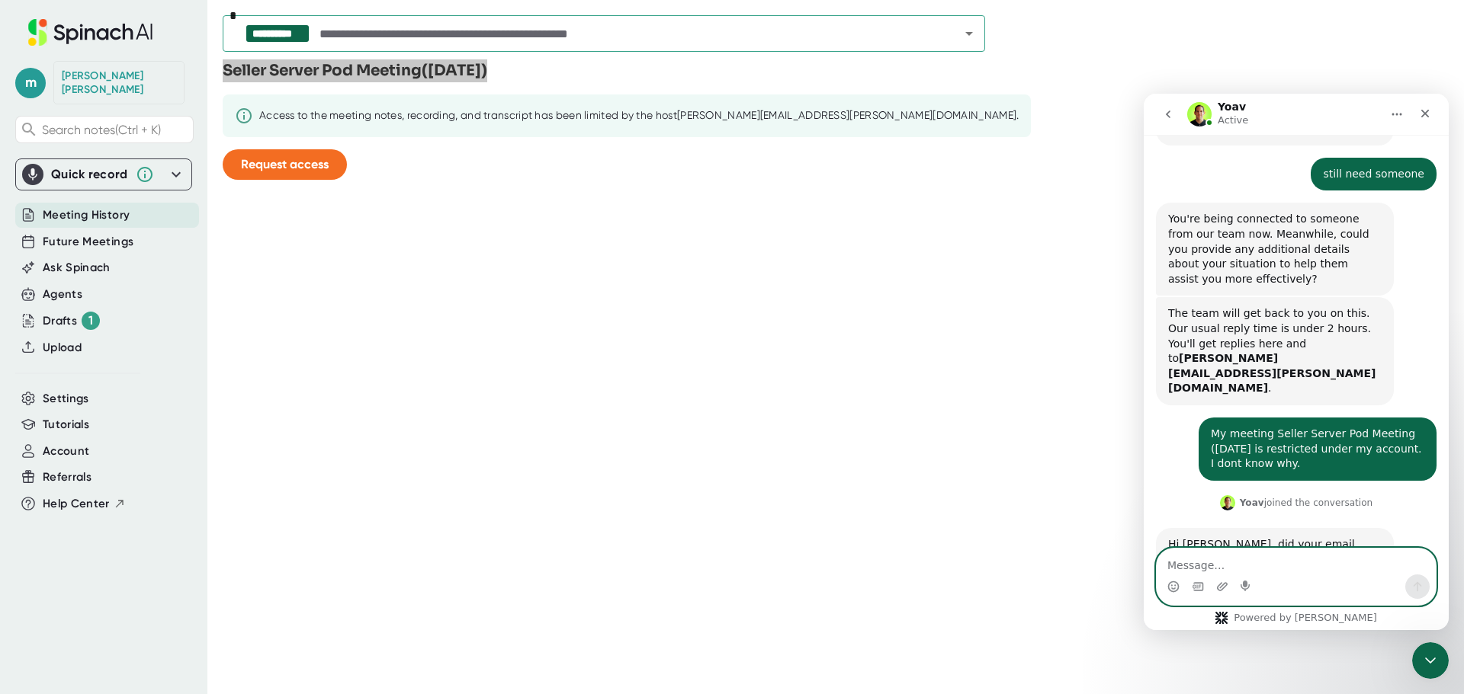
scroll to position [1278, 0]
